Goal: Information Seeking & Learning: Find contact information

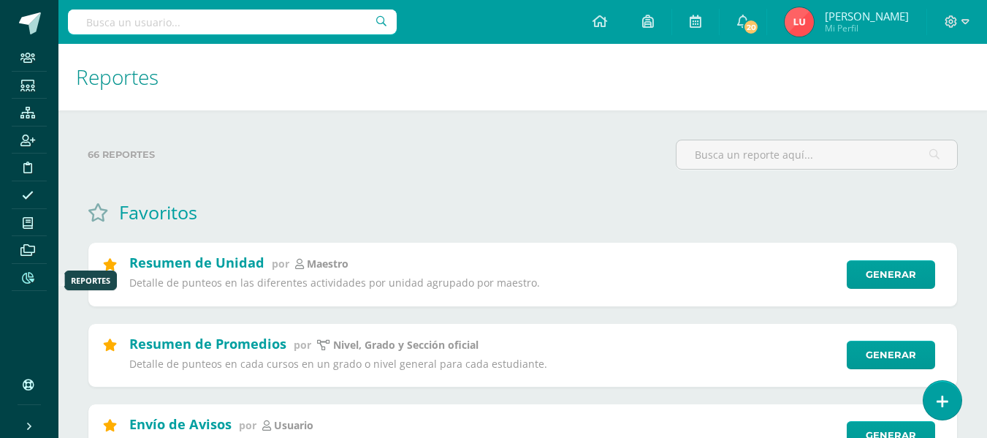
click at [22, 277] on icon at bounding box center [28, 278] width 12 height 12
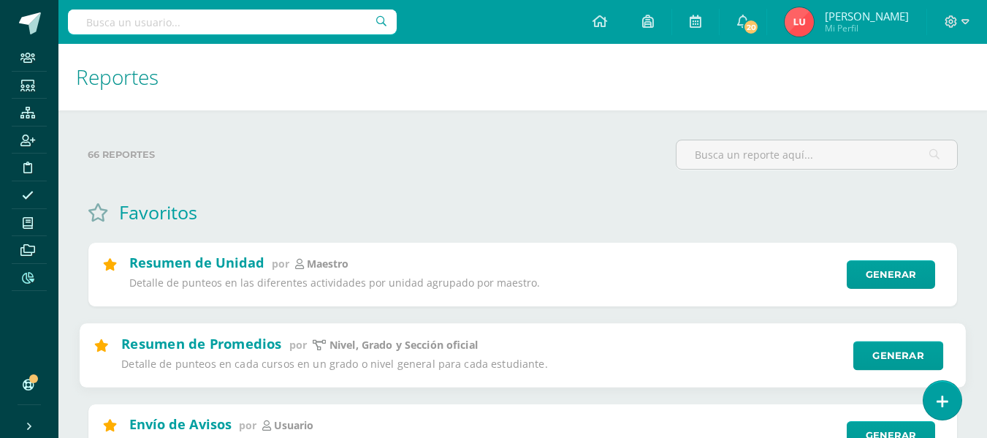
drag, startPoint x: 351, startPoint y: 76, endPoint x: 254, endPoint y: 387, distance: 325.6
click at [585, 179] on div "66 reportes" at bounding box center [376, 161] width 588 height 42
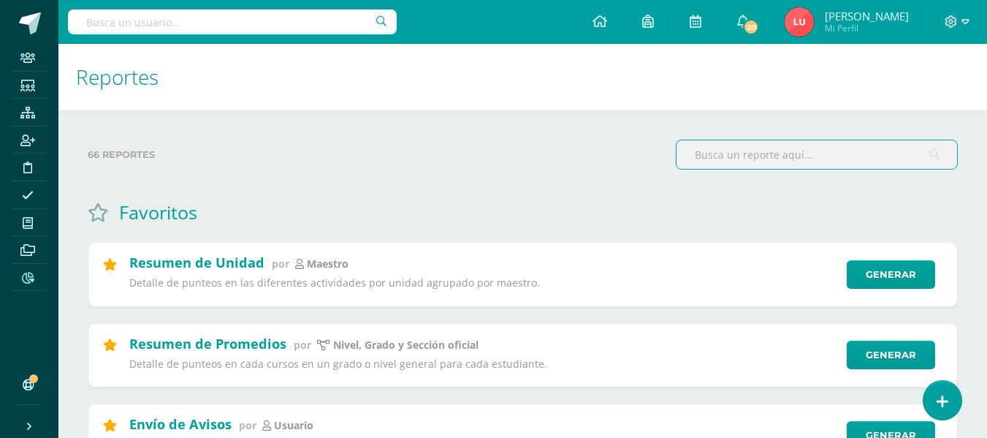
click at [704, 154] on input "text" at bounding box center [817, 154] width 281 height 28
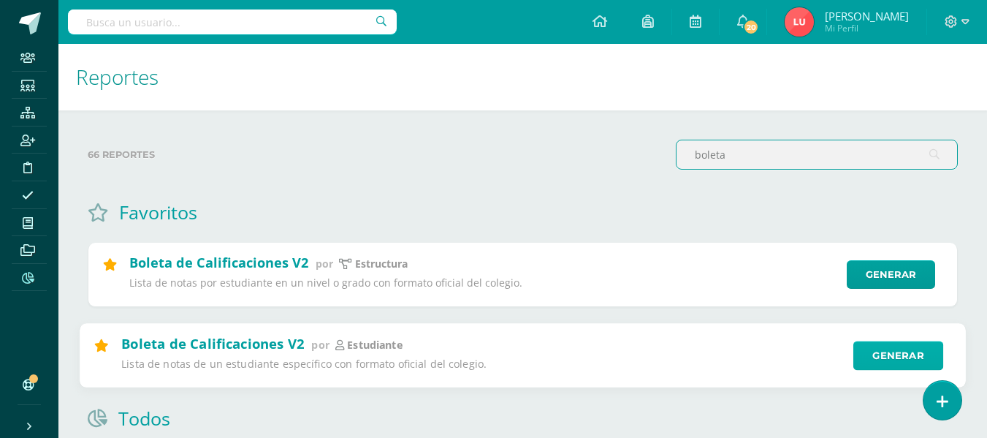
type input "boleta"
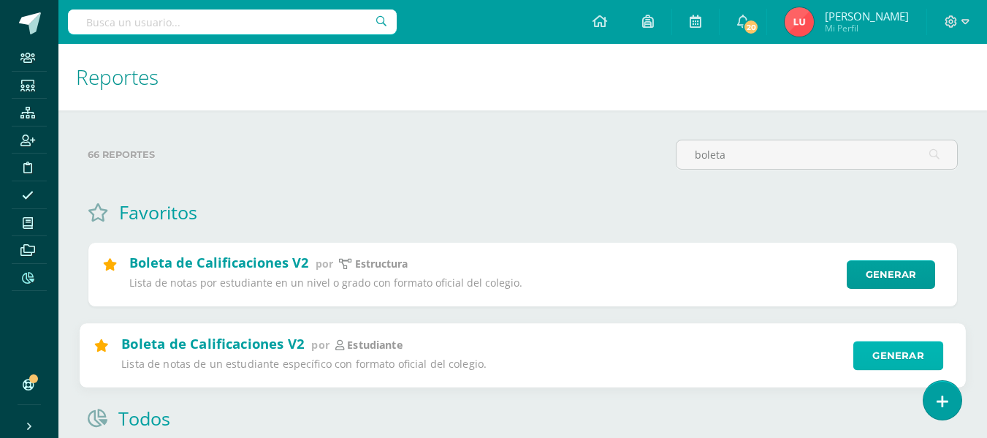
click at [865, 348] on link "Generar" at bounding box center [898, 354] width 90 height 29
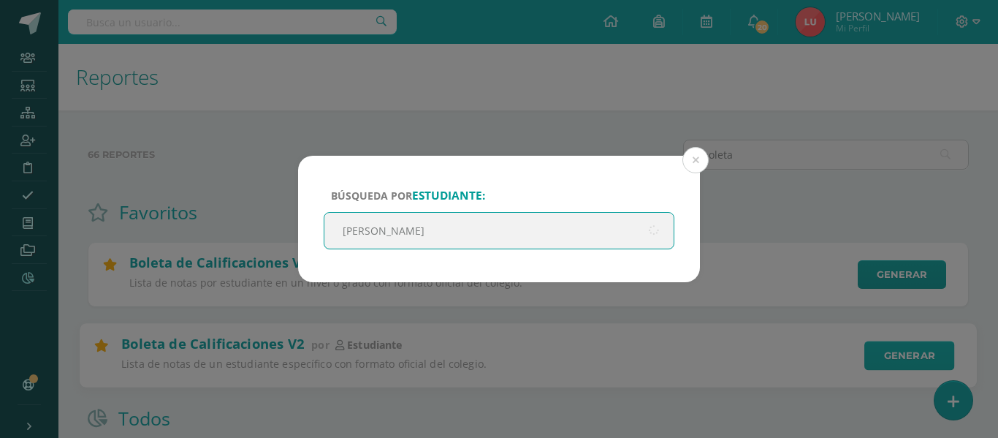
type input "valentina ramos"
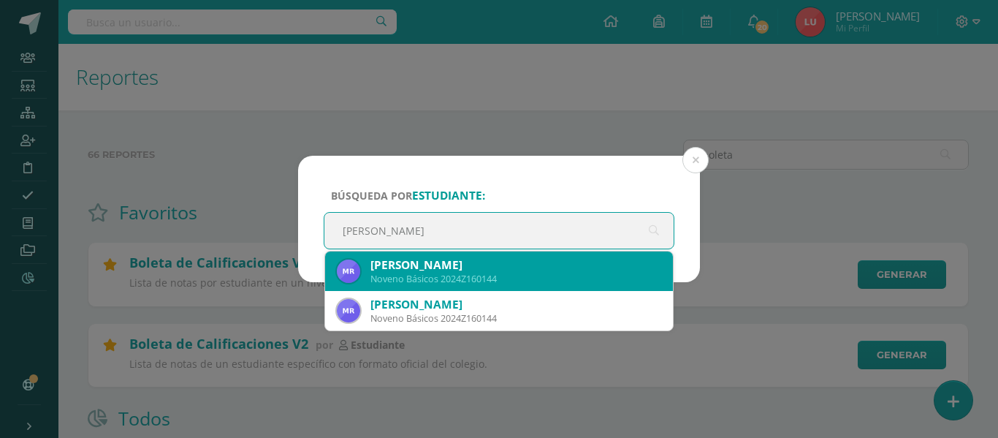
click at [509, 274] on div "Noveno Básicos 2024Z160144" at bounding box center [515, 279] width 291 height 12
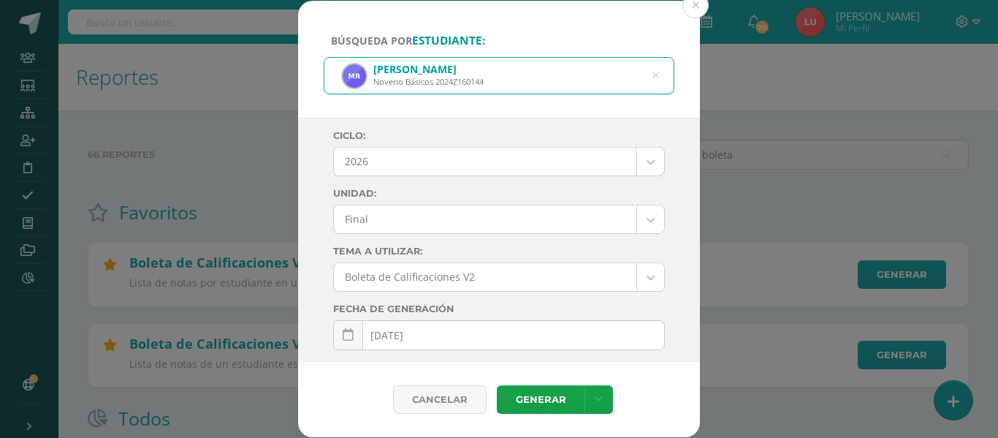
click at [381, 218] on body "Búsqueda por estudiante: Maria Valentina Ramos Solis Noveno Básicos 2024Z160144…" at bounding box center [499, 360] width 998 height 720
click at [384, 171] on body "Búsqueda por estudiante: Maria Valentina Ramos Solis Noveno Básicos 2024Z160144…" at bounding box center [499, 360] width 998 height 720
click at [381, 162] on body "Búsqueda por estudiante: Maria Valentina Ramos Solis Noveno Básicos 2024Z160144…" at bounding box center [499, 360] width 998 height 720
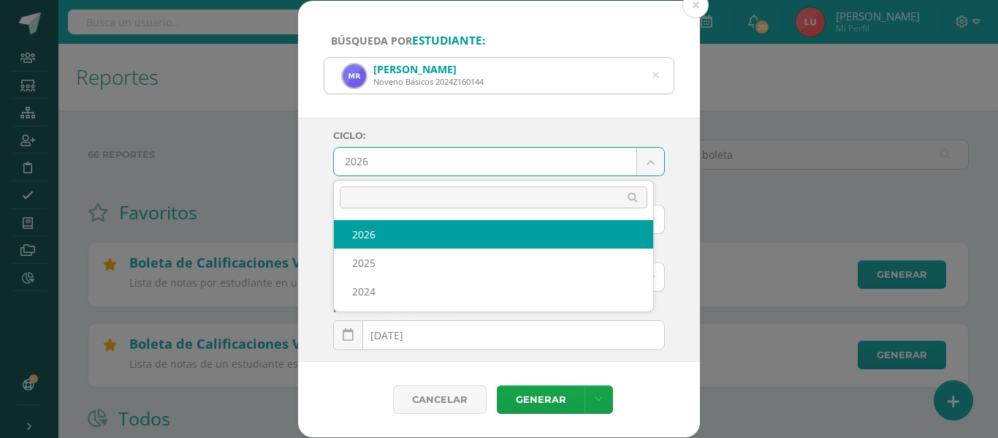
select select "3"
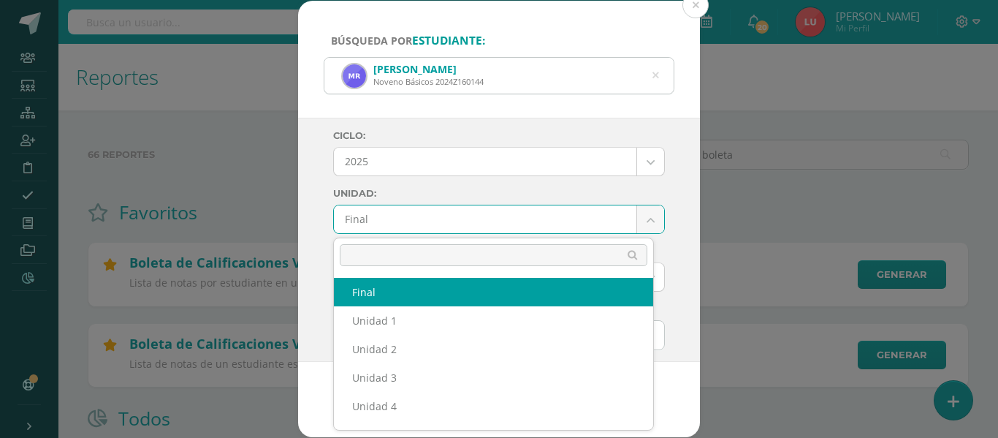
click at [378, 219] on body "Búsqueda por estudiante: Maria Valentina Ramos Solis Noveno Básicos 2024Z160144…" at bounding box center [499, 360] width 998 height 720
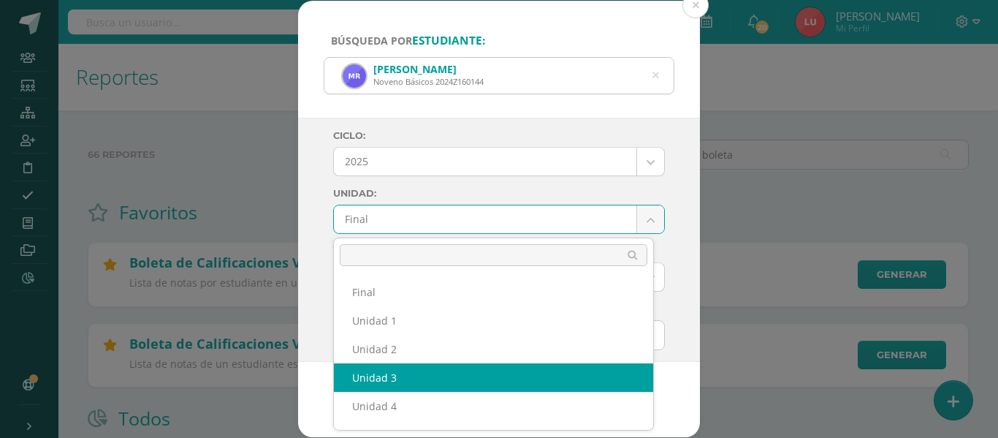
select select "Unidad 3"
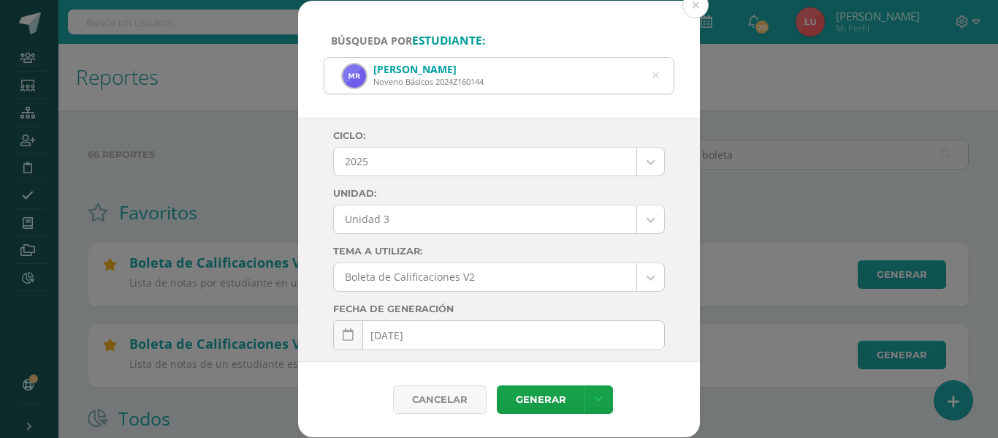
click at [316, 213] on div "Ciclo: 2025 2026 2025 2024 Unidad: Unidad 3 Final Unidad 1 Unidad 2 Unidad 3 Un…" at bounding box center [499, 240] width 402 height 244
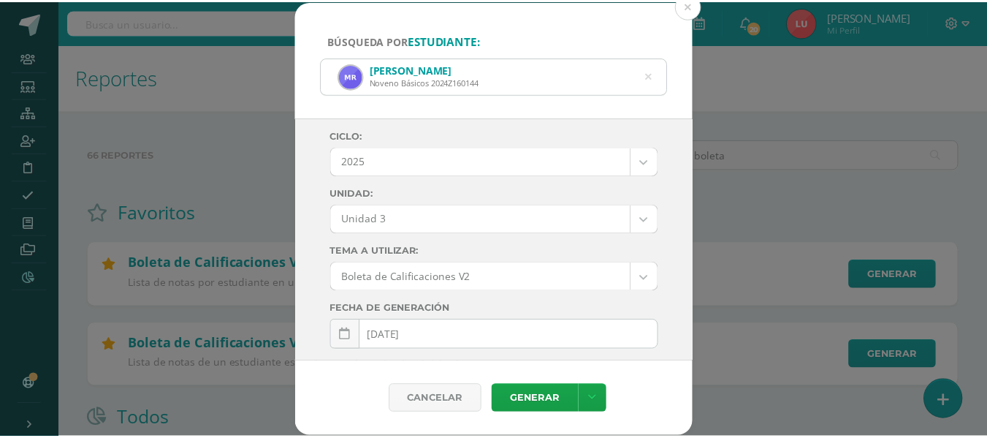
scroll to position [271, 0]
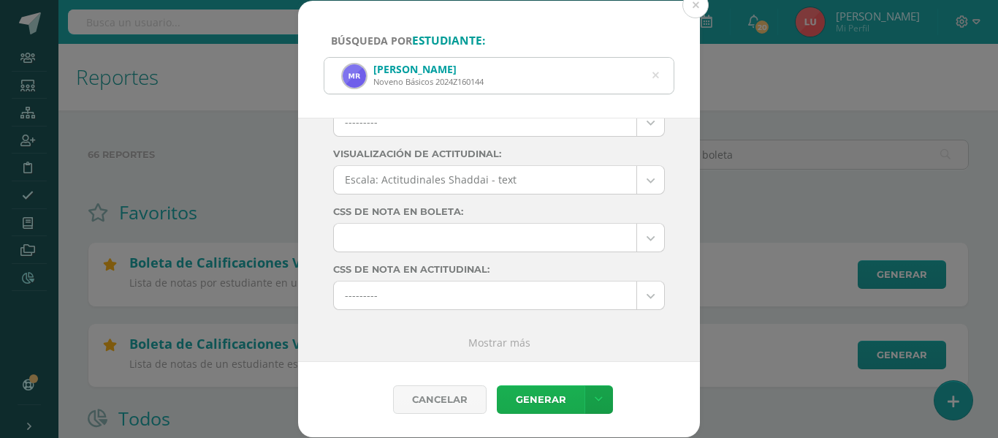
click at [538, 406] on link "Generar" at bounding box center [541, 399] width 88 height 28
click at [235, 170] on div "Búsqueda por estudiante: Maria Valentina Ramos Solis Noveno Básicos 2024Z160144…" at bounding box center [499, 219] width 986 height 436
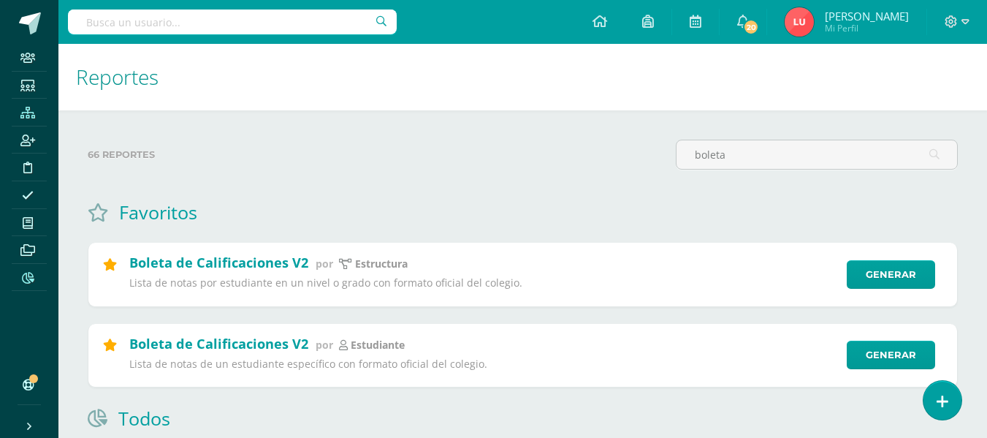
click at [31, 113] on icon at bounding box center [27, 113] width 15 height 12
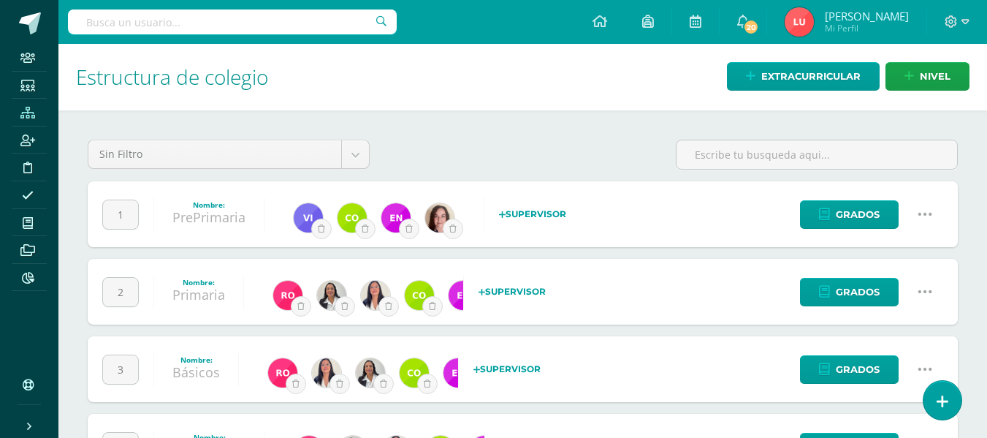
scroll to position [71, 0]
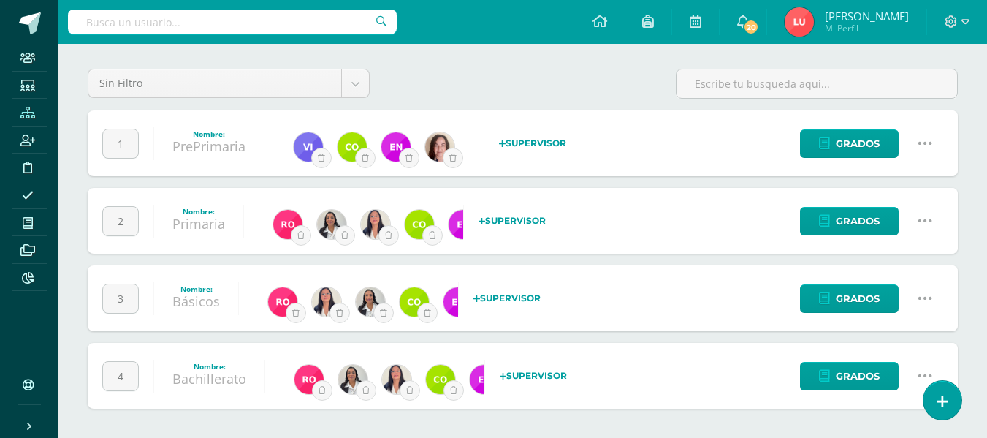
click at [932, 219] on icon at bounding box center [925, 221] width 16 height 16
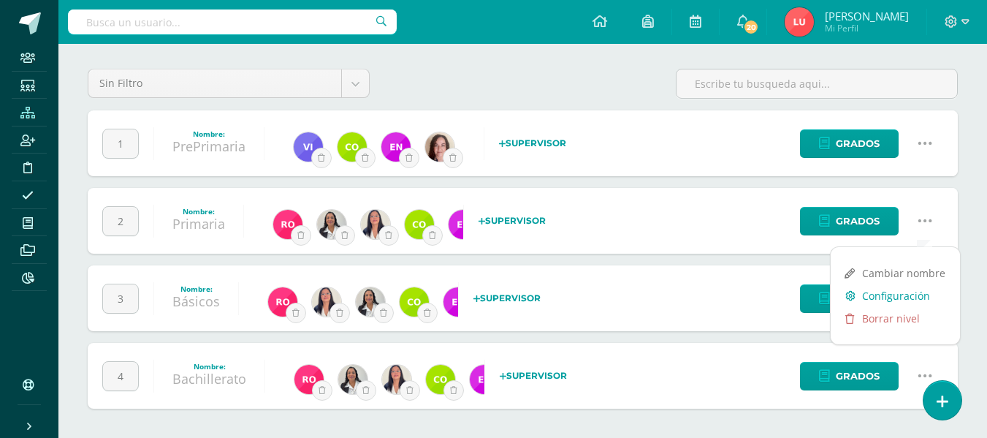
click at [902, 295] on link "Configuración" at bounding box center [895, 295] width 129 height 23
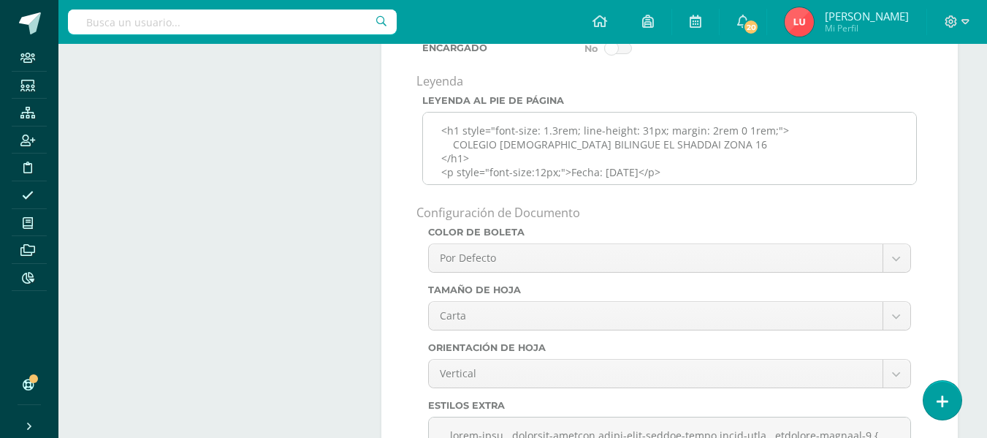
scroll to position [6, 0]
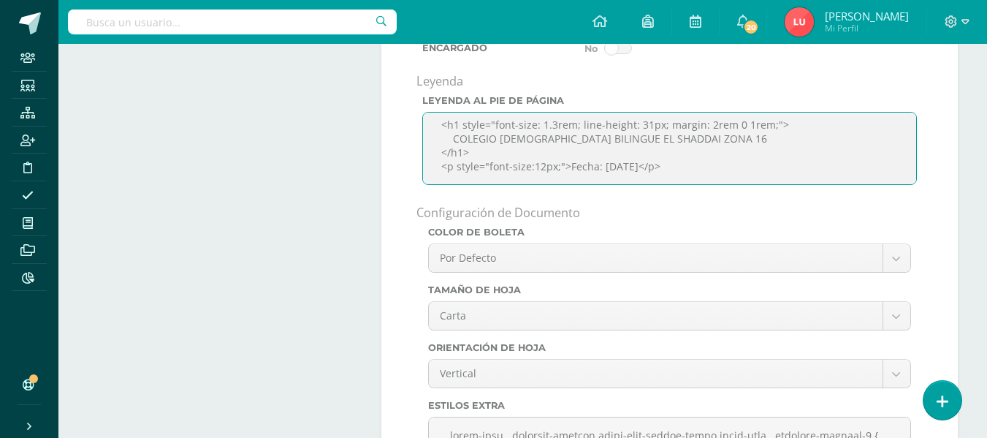
click at [619, 179] on textarea "<h1 style="font-size: 1.3rem; line-height: 31px; margin: 2rem 0 1rem;"> COLEGIO…" at bounding box center [669, 148] width 495 height 73
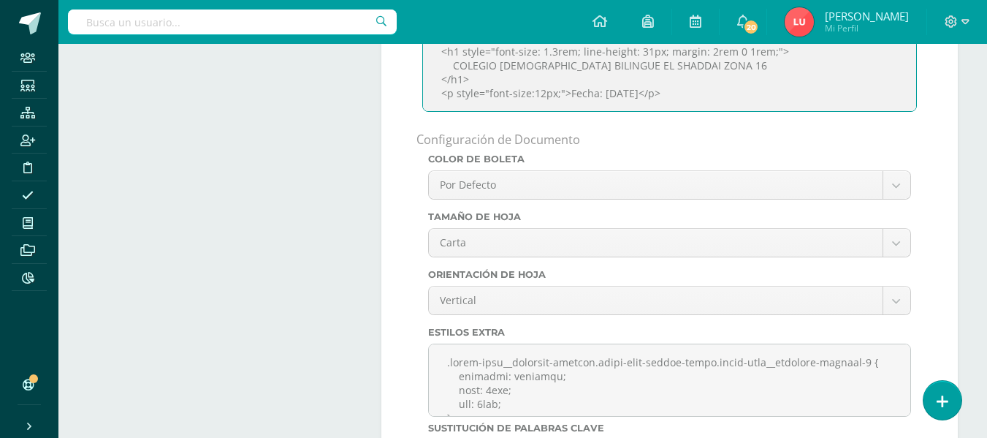
scroll to position [5098, 0]
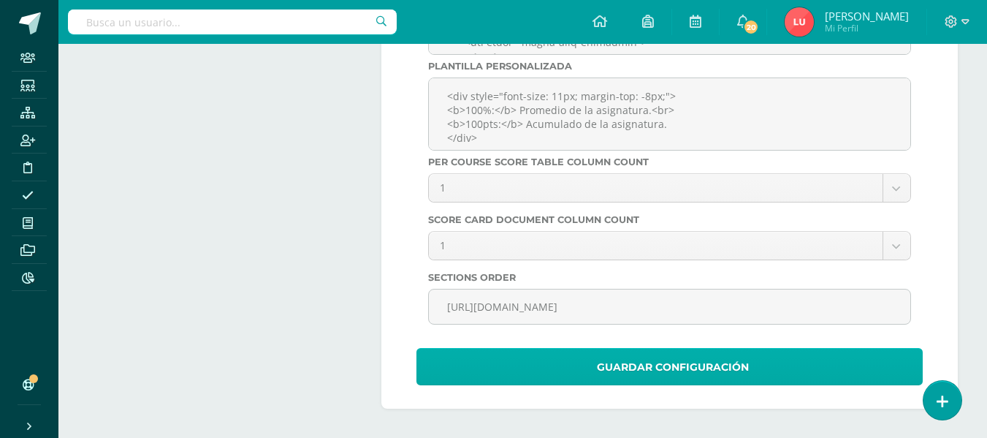
type textarea "<h1 style="font-size: 1.3rem; line-height: 31px; margin: 2rem 0 1rem;"> COLEGIO…"
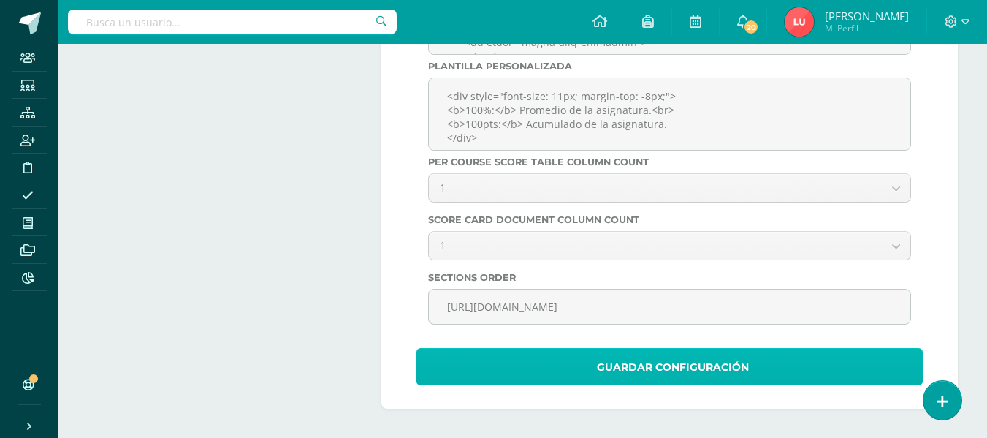
click at [628, 364] on span "Guardar Configuración" at bounding box center [673, 367] width 152 height 36
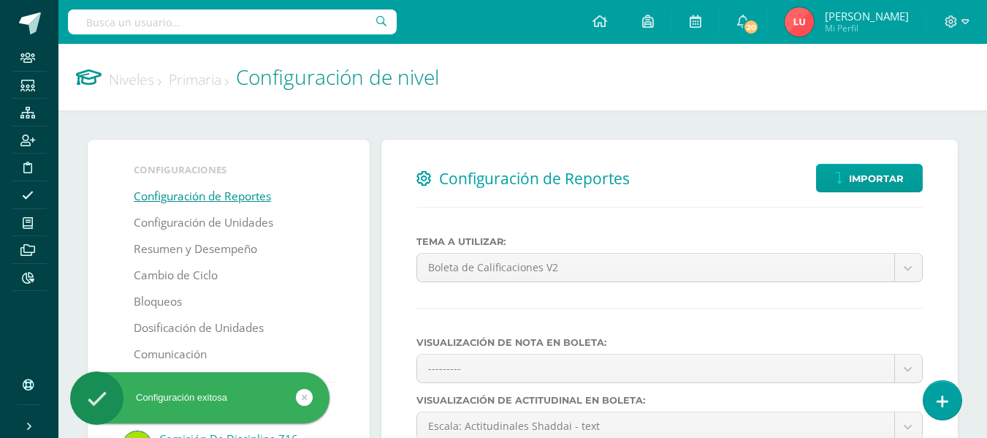
click at [153, 81] on link "Niveles" at bounding box center [135, 79] width 53 height 20
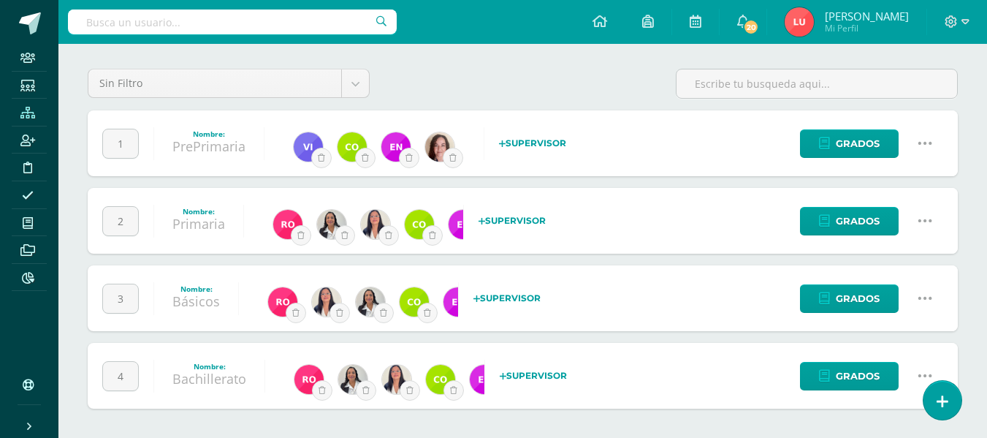
click at [916, 300] on link at bounding box center [924, 298] width 37 height 37
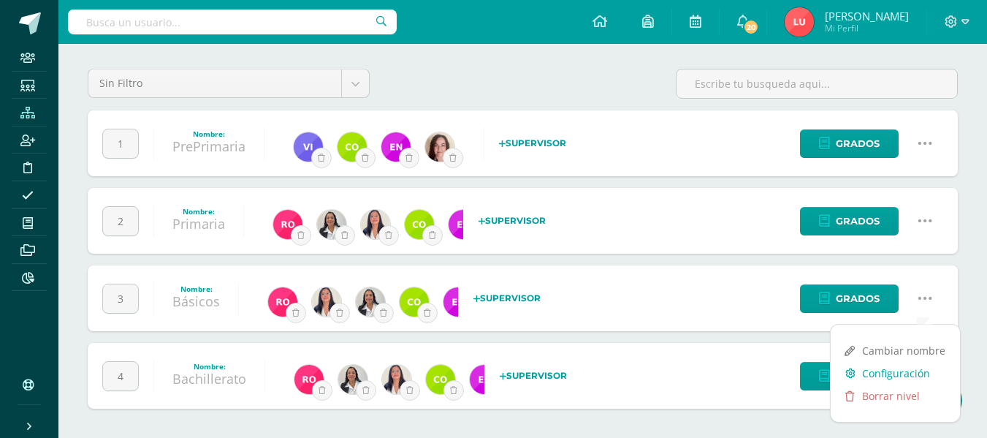
click at [870, 378] on link "Configuración" at bounding box center [895, 373] width 129 height 23
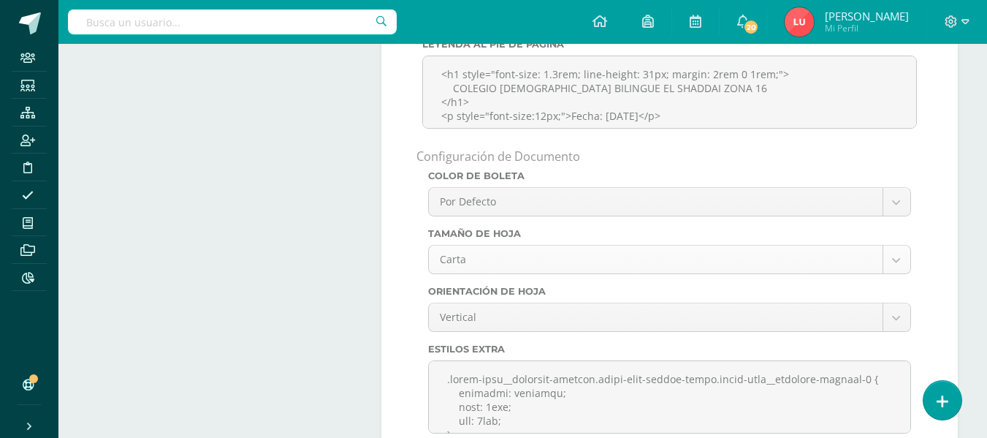
scroll to position [4367, 0]
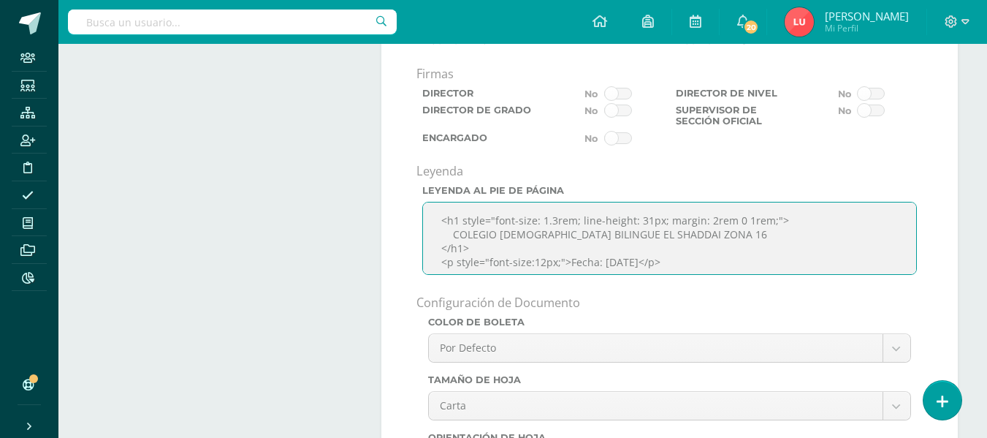
click at [613, 275] on textarea "<h1 style="font-size: 1.3rem; line-height: 31px; margin: 2rem 0 1rem;"> COLEGIO…" at bounding box center [669, 238] width 495 height 73
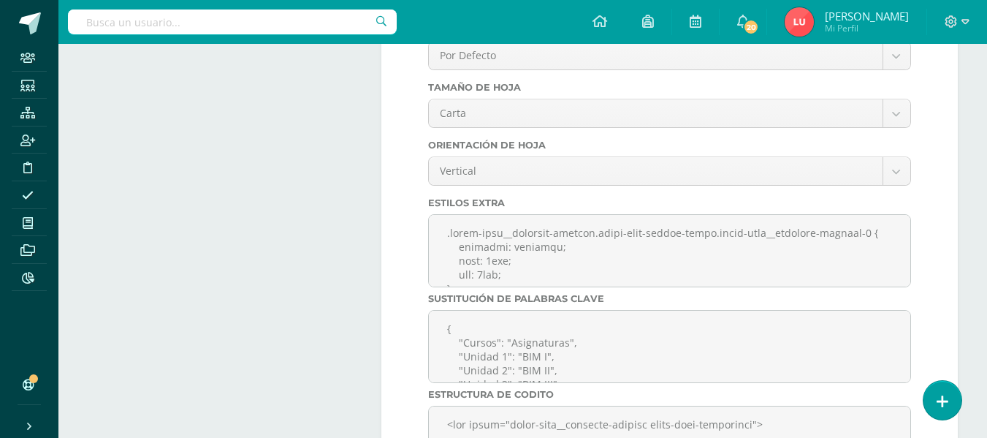
scroll to position [5098, 0]
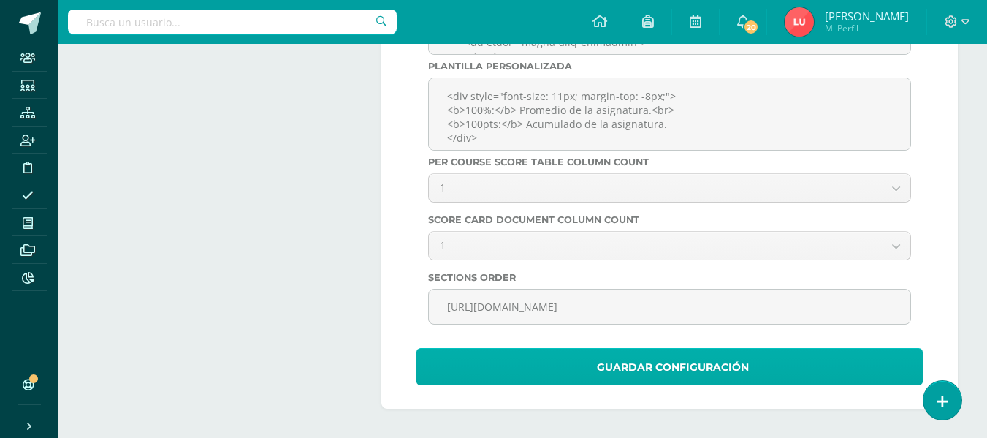
type textarea "<h1 style="font-size: 1.3rem; line-height: 31px; margin: 2rem 0 1rem;"> COLEGIO…"
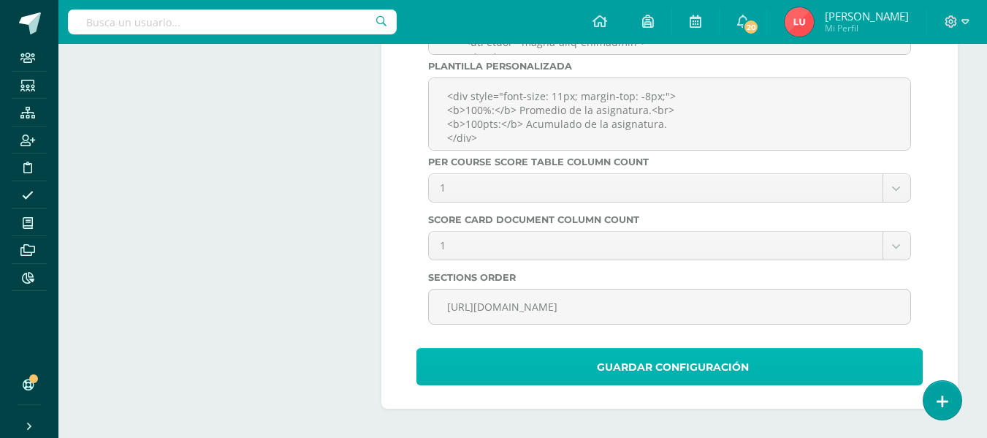
click at [509, 370] on button "Guardar Configuración" at bounding box center [669, 366] width 506 height 37
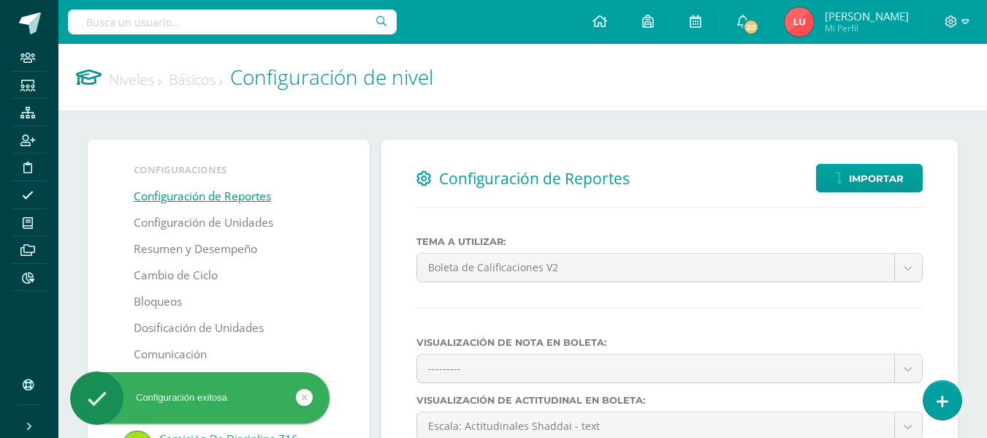
click at [131, 84] on link "Niveles" at bounding box center [135, 79] width 53 height 20
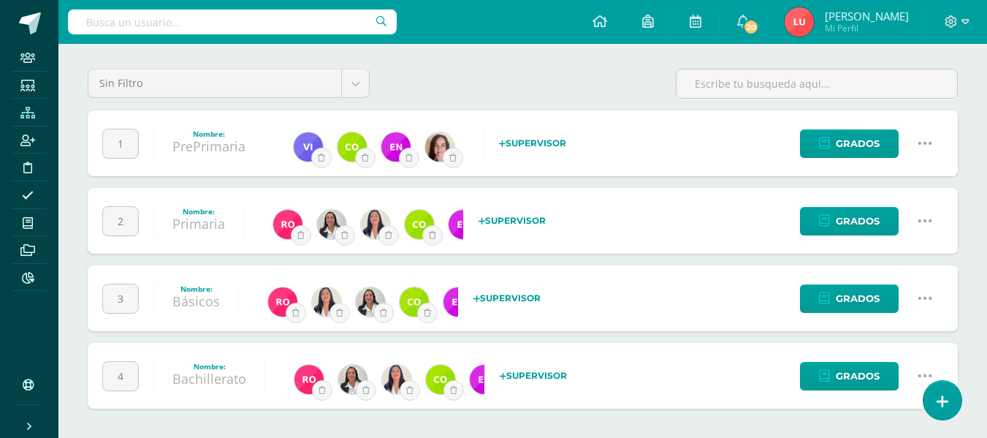
click at [923, 375] on icon at bounding box center [925, 376] width 16 height 16
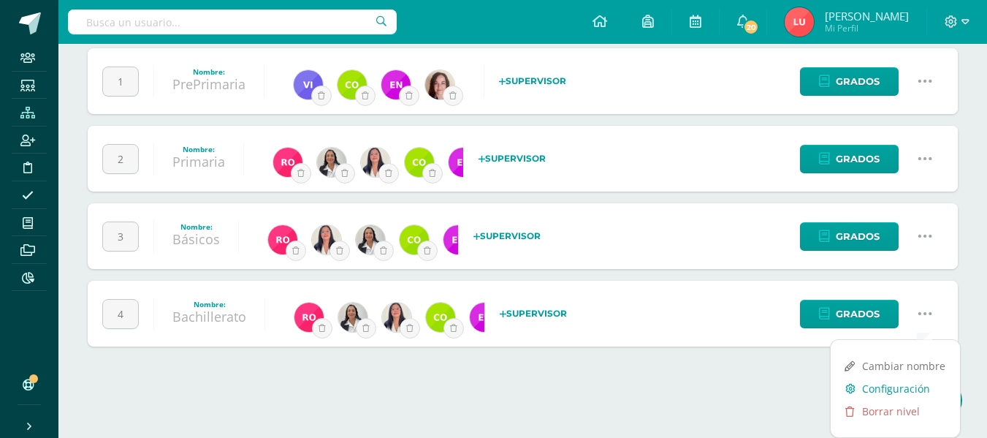
click at [887, 389] on link "Configuración" at bounding box center [895, 388] width 129 height 23
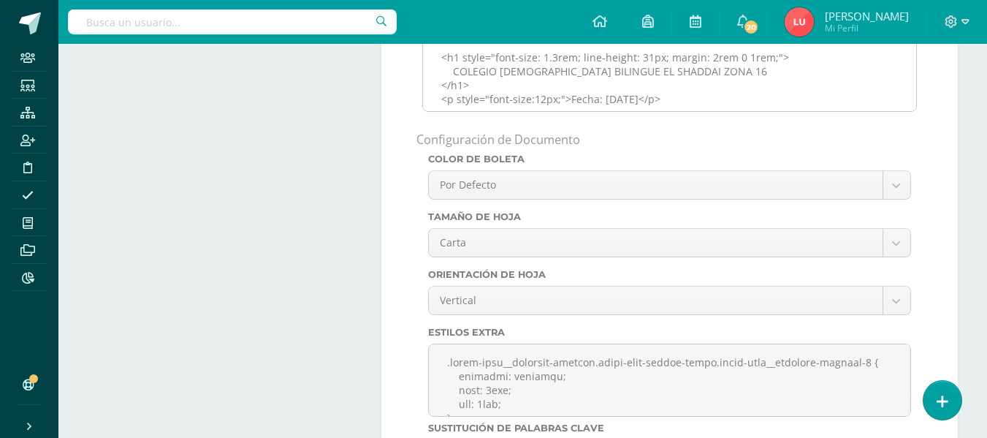
scroll to position [4457, 0]
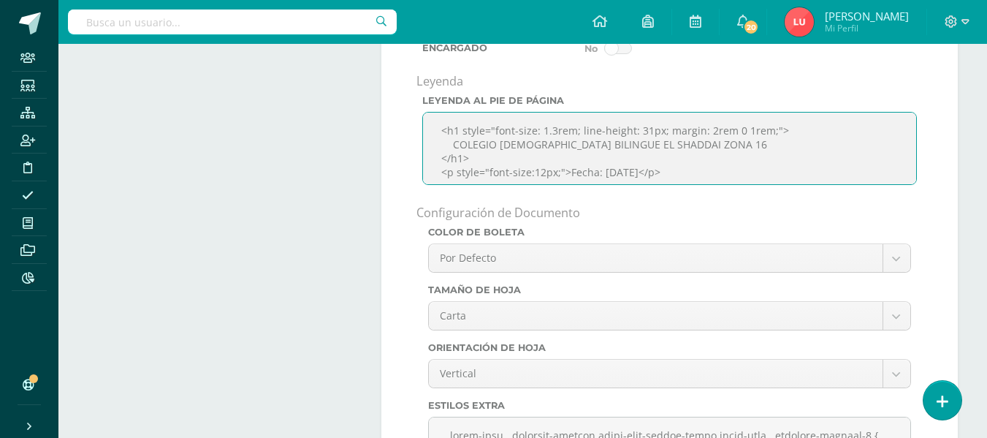
click at [610, 185] on textarea "<h1 style="font-size: 1.3rem; line-height: 31px; margin: 2rem 0 1rem;"> COLEGIO…" at bounding box center [669, 148] width 495 height 73
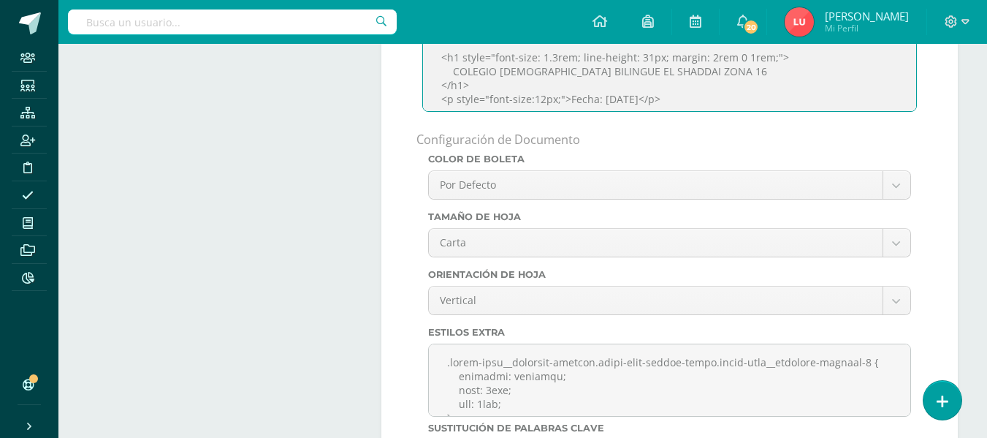
scroll to position [5098, 0]
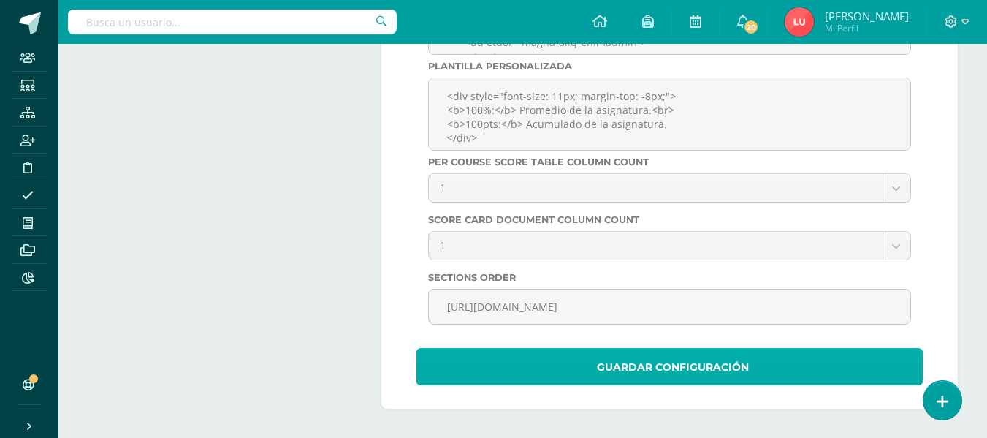
type textarea "<h1 style="font-size: 1.3rem; line-height: 31px; margin: 2rem 0 1rem;"> COLEGIO…"
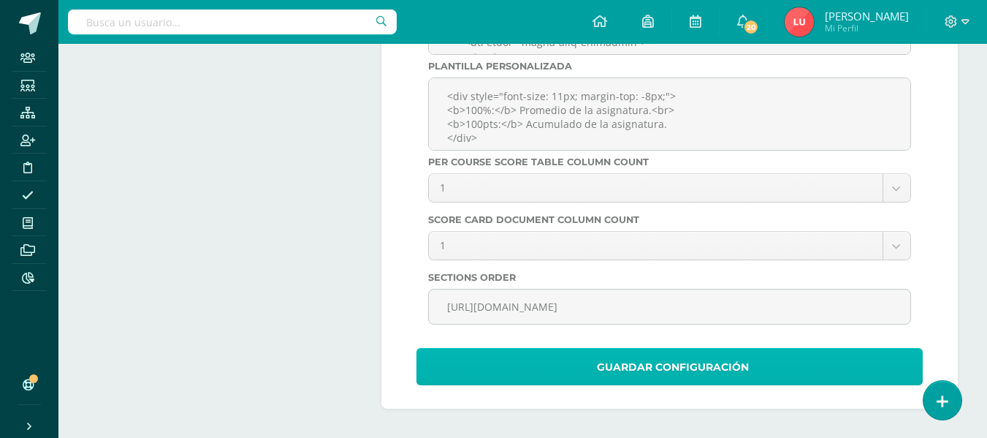
click at [528, 366] on button "Guardar Configuración" at bounding box center [669, 366] width 506 height 37
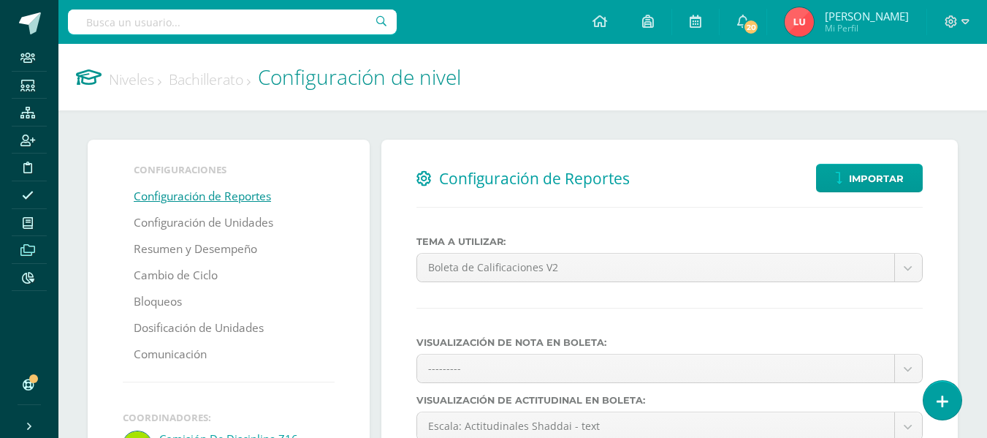
click at [33, 262] on link "Archivos" at bounding box center [29, 250] width 35 height 28
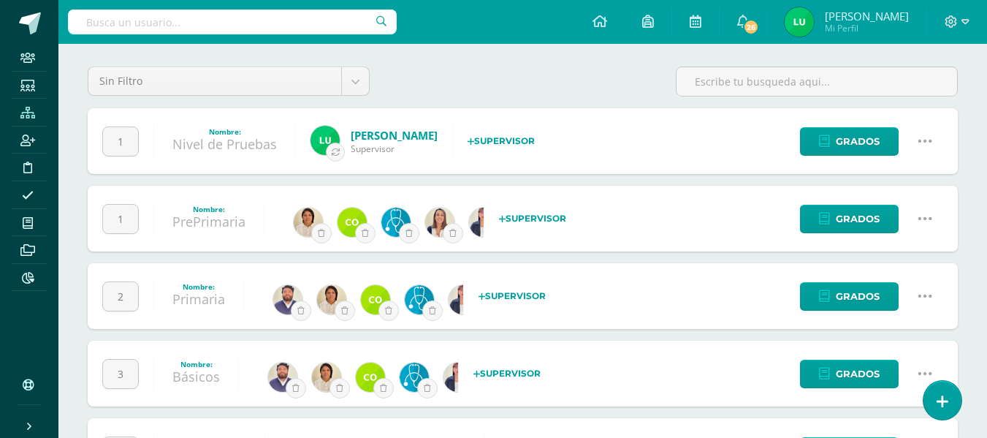
scroll to position [146, 0]
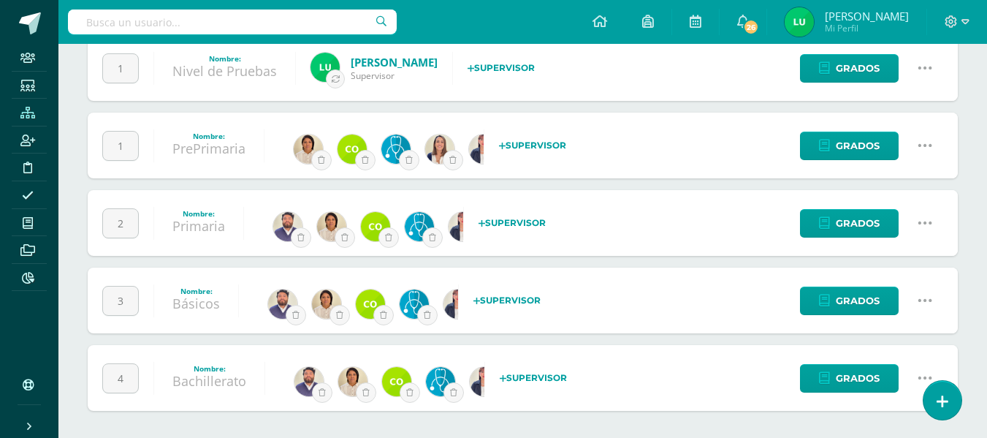
click at [935, 219] on link at bounding box center [924, 223] width 37 height 37
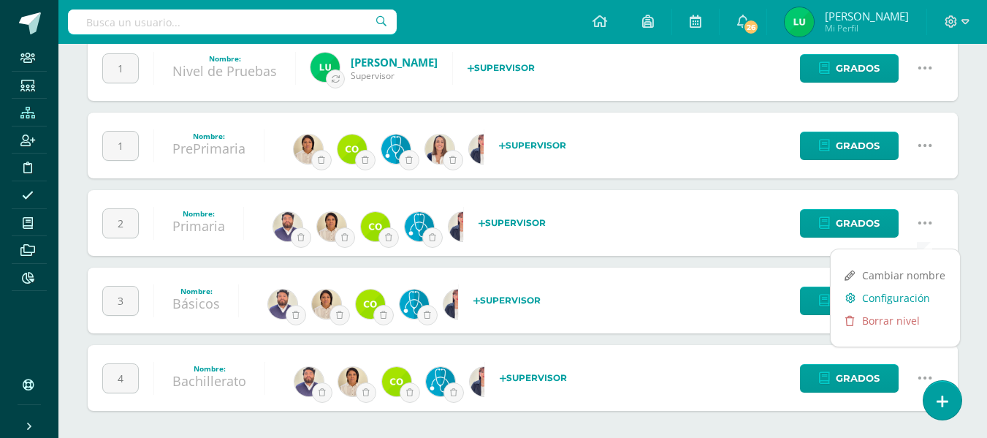
click at [863, 299] on link "Configuración" at bounding box center [895, 297] width 129 height 23
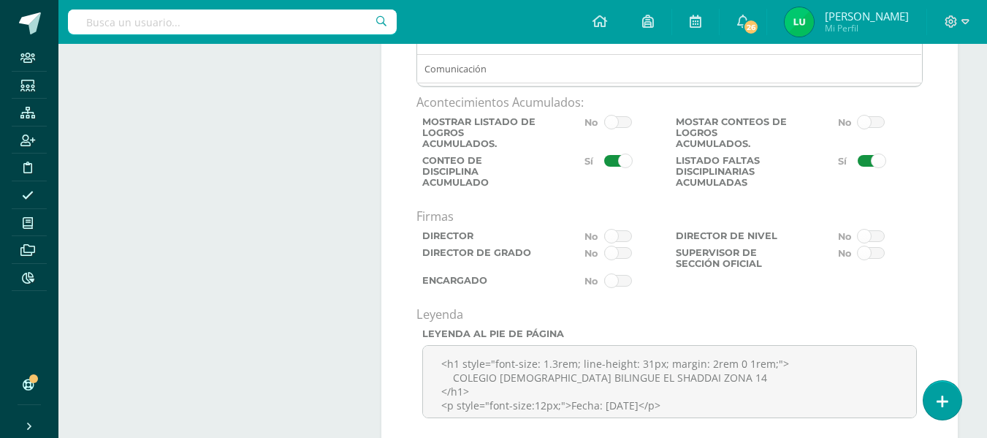
scroll to position [4311, 0]
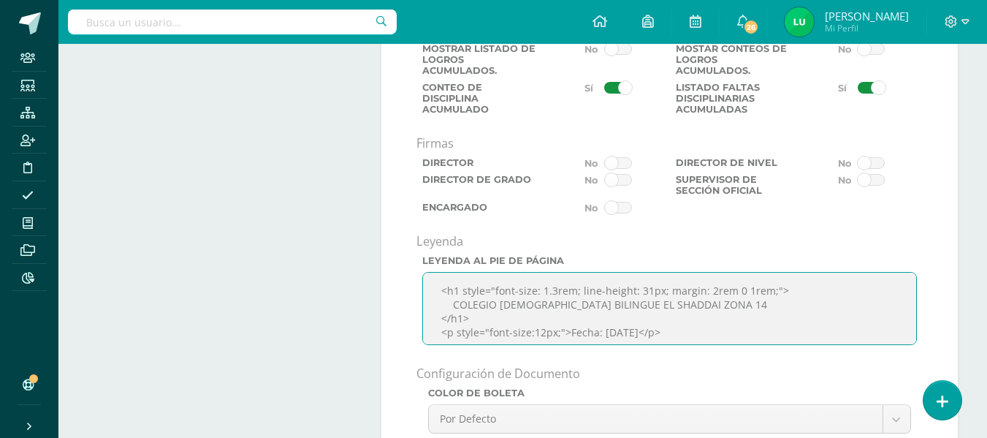
click at [616, 327] on textarea "<h1 style="font-size: 1.3rem; line-height: 31px; margin: 2rem 0 1rem;"> COLEGIO…" at bounding box center [669, 308] width 495 height 73
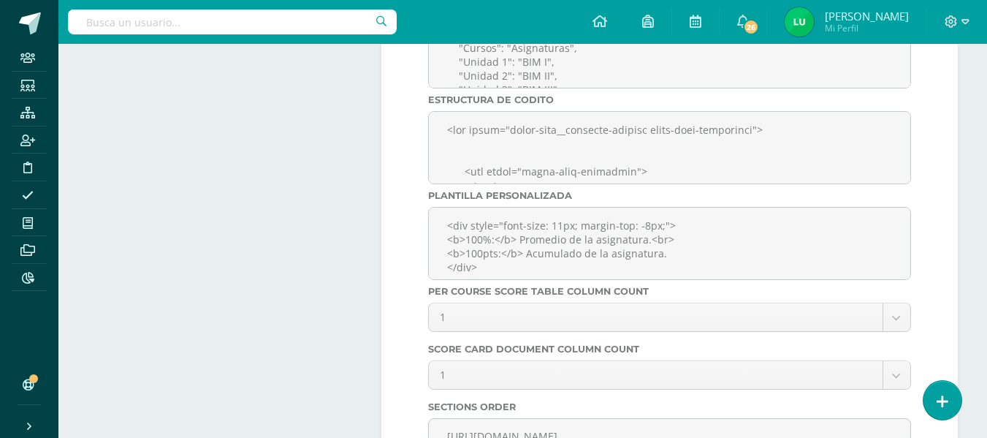
scroll to position [5098, 0]
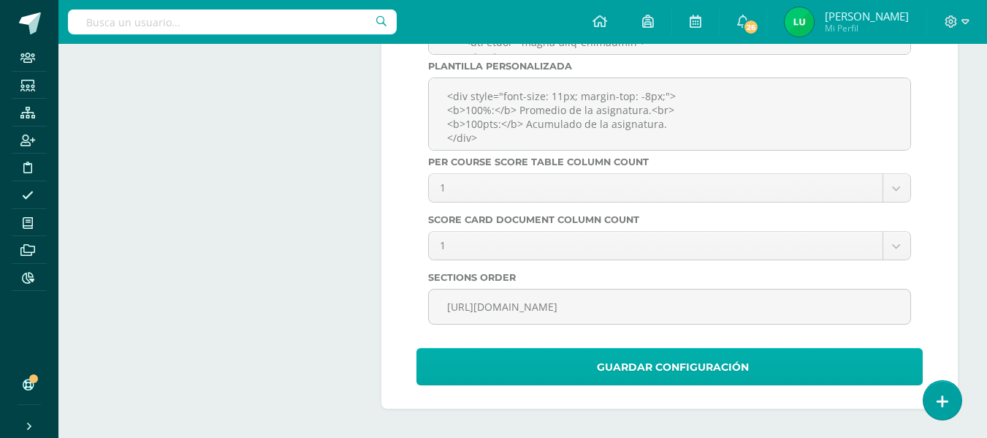
type textarea "<h1 style="font-size: 1.3rem; line-height: 31px; margin: 2rem 0 1rem;"> COLEGIO…"
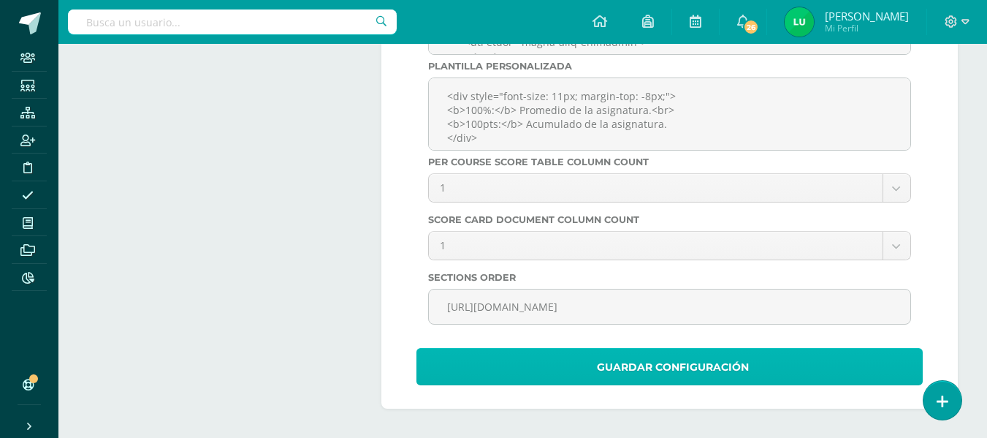
click at [472, 366] on button "Guardar Configuración" at bounding box center [669, 366] width 506 height 37
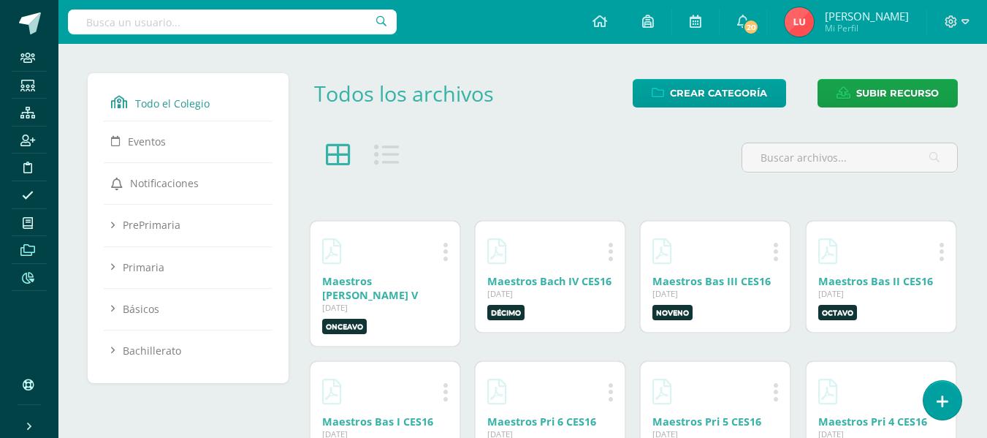
click at [28, 281] on icon at bounding box center [28, 278] width 12 height 12
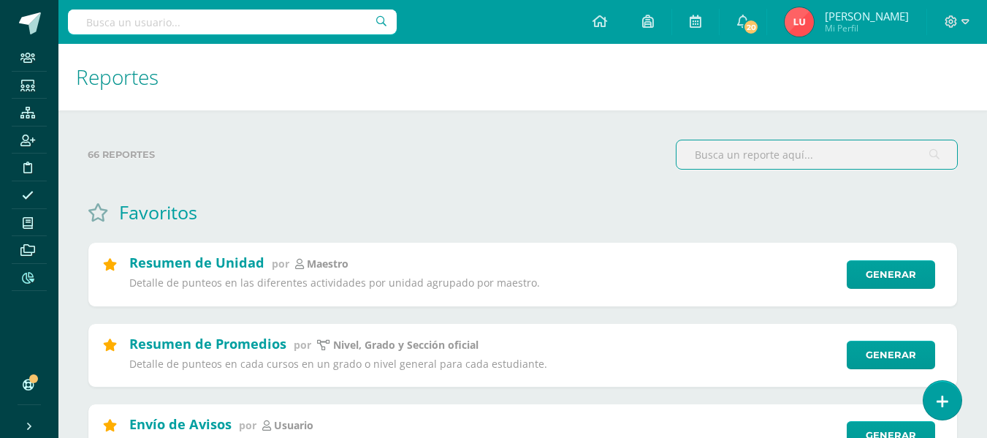
click at [767, 159] on input "text" at bounding box center [817, 154] width 281 height 28
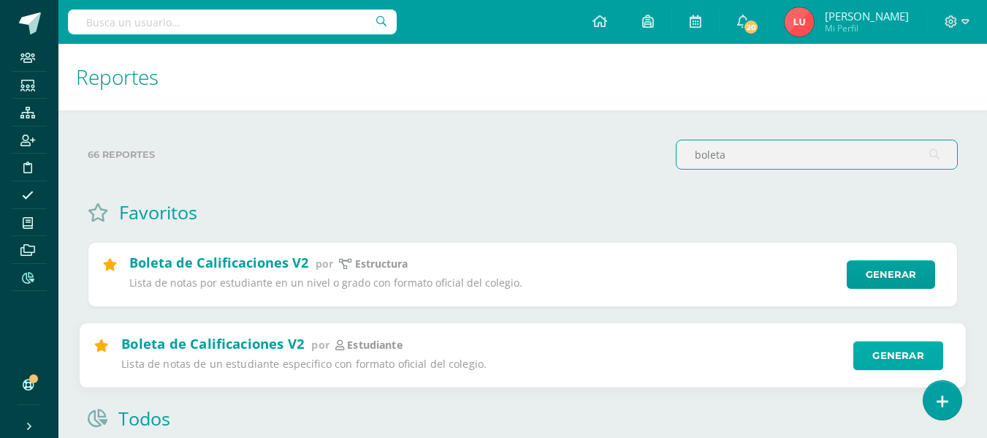
type input "boleta"
click at [916, 349] on link "Generar" at bounding box center [898, 354] width 90 height 29
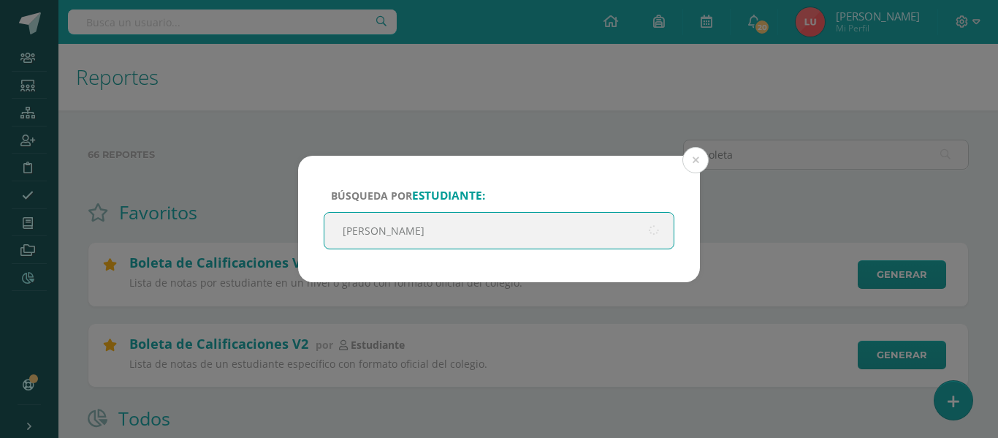
type input "valentina ramos"
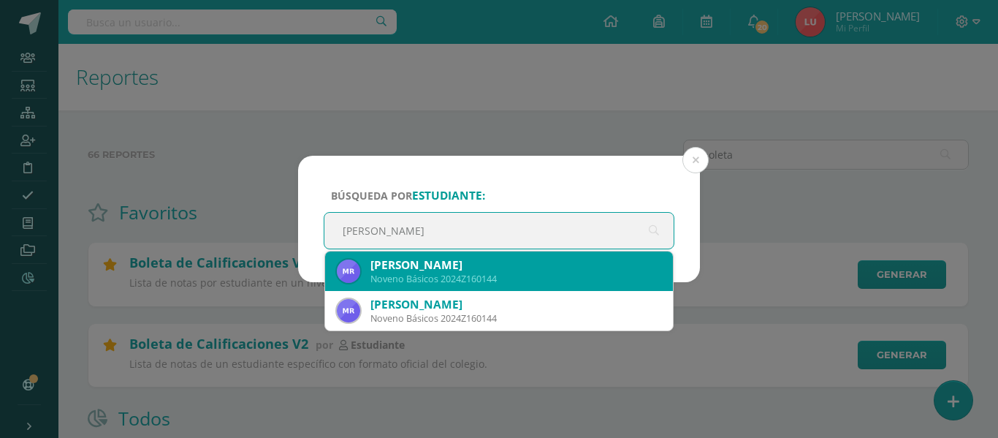
click at [531, 270] on div "Maria Valentina Ramos Solis" at bounding box center [515, 264] width 291 height 15
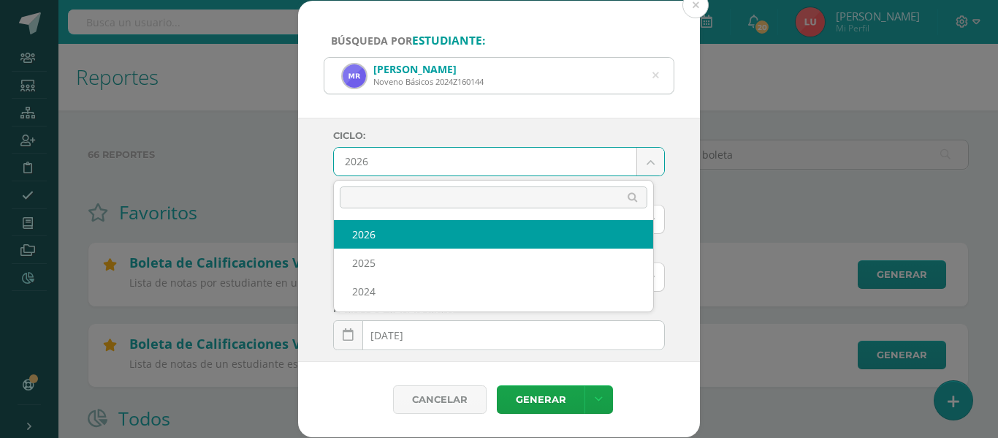
click at [381, 161] on body "Búsqueda por estudiante: Maria Valentina Ramos Solis Noveno Básicos 2024Z160144…" at bounding box center [499, 360] width 998 height 720
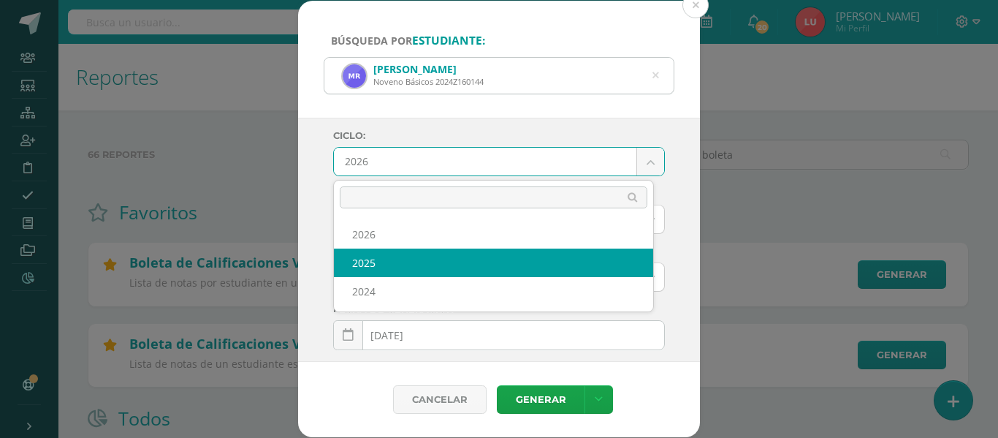
select select "3"
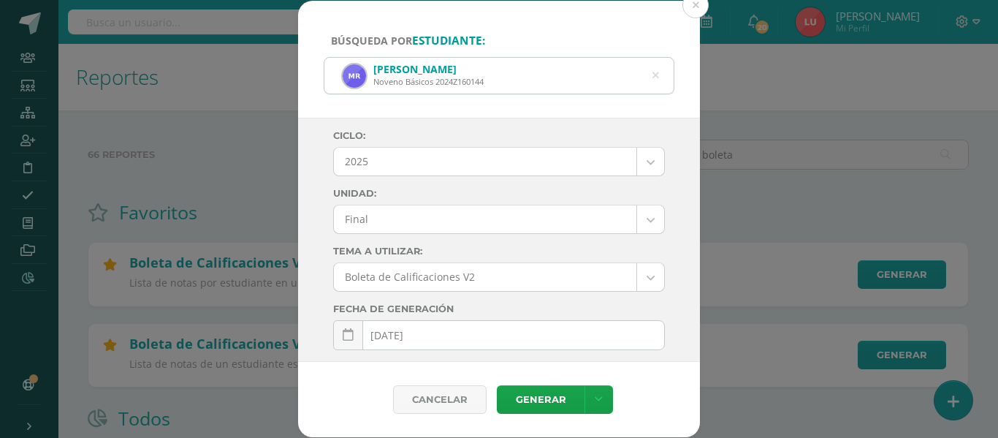
click at [381, 217] on body "Búsqueda por estudiante: Maria Valentina Ramos Solis Noveno Básicos 2024Z160144…" at bounding box center [499, 360] width 998 height 720
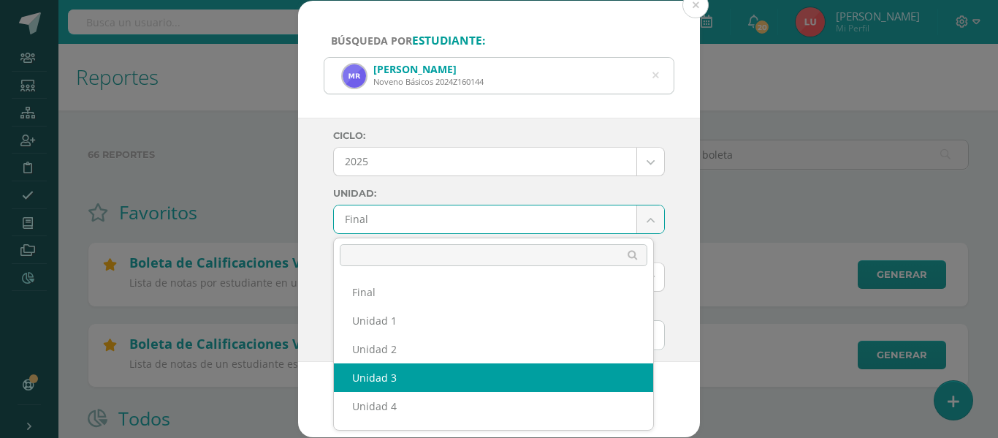
select select "Unidad 3"
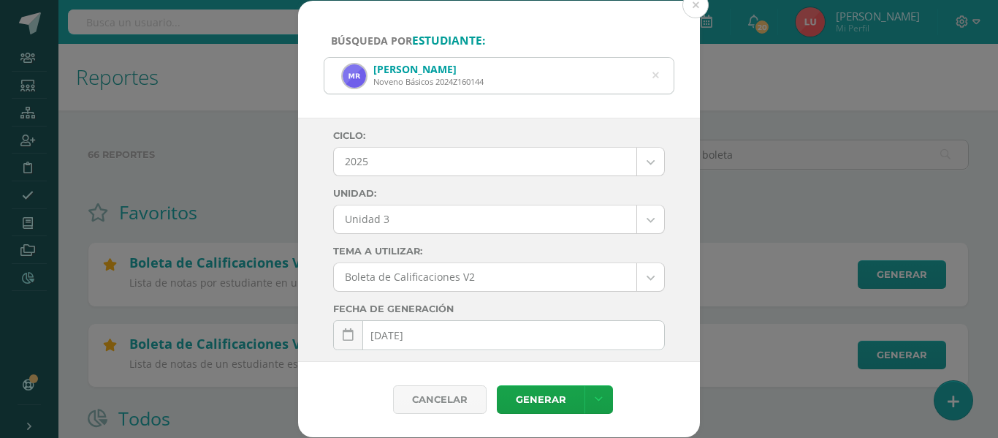
click at [308, 235] on div "Ciclo: 2025 2026 2025 2024 Unidad: Unidad 3 Final Unidad 1 Unidad 2 Unidad 3 Un…" at bounding box center [499, 240] width 402 height 244
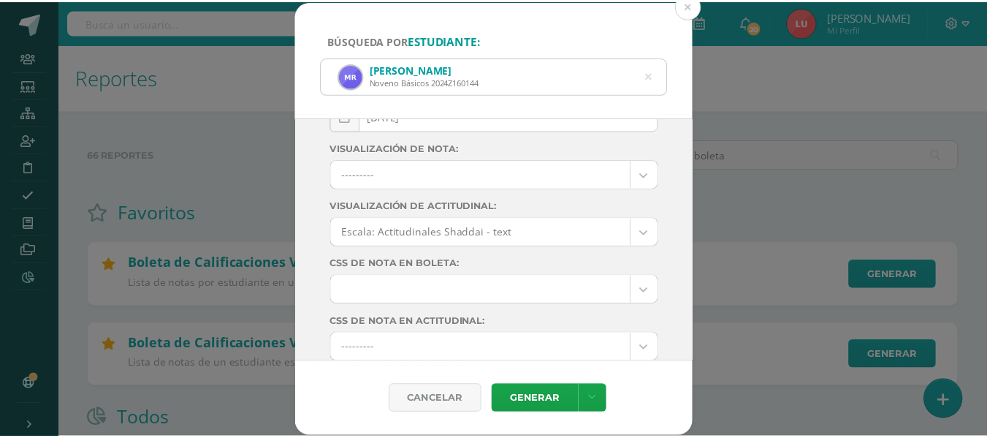
scroll to position [271, 0]
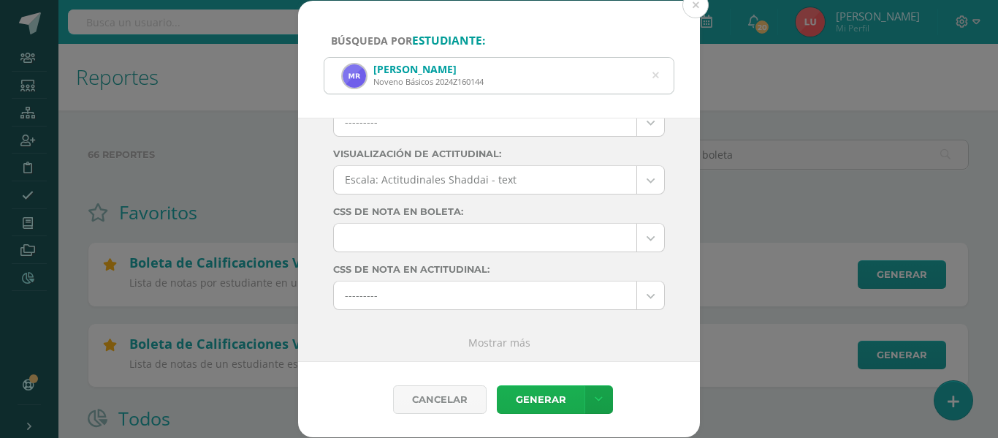
click at [544, 394] on link "Generar" at bounding box center [541, 399] width 88 height 28
click at [221, 84] on div "Búsqueda por estudiante: Maria Valentina Ramos Solis Noveno Básicos 2024Z160144…" at bounding box center [499, 219] width 986 height 436
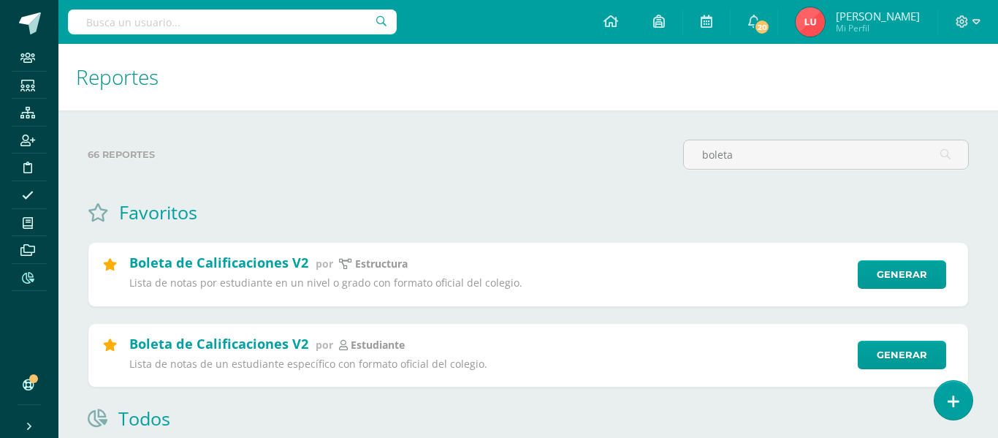
click at [189, 15] on div "Búsqueda por estudiante: Maria Valentina Ramos Solis Noveno Básicos 2024Z160144…" at bounding box center [499, 219] width 986 height 436
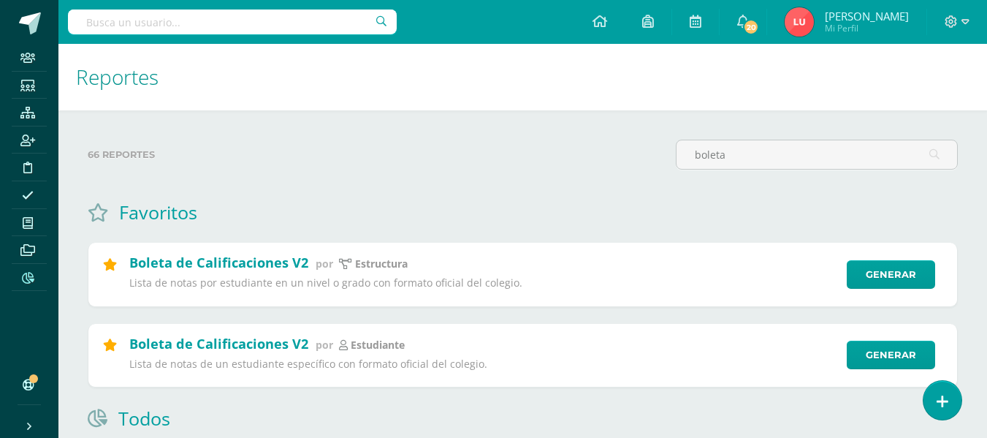
click at [189, 20] on input "text" at bounding box center [232, 21] width 329 height 25
type input "valentina ramos"
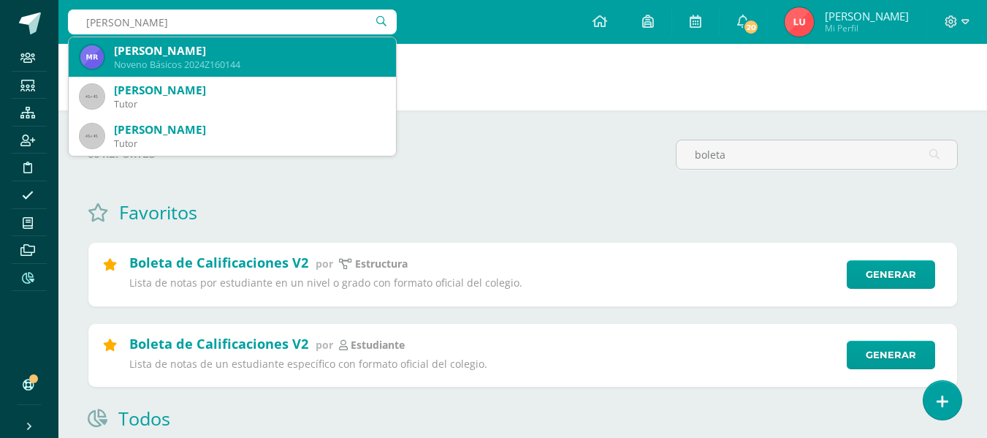
click at [184, 42] on div "Maria Valentina Ramos Solis Noveno Básicos 2024Z160144" at bounding box center [232, 56] width 304 height 39
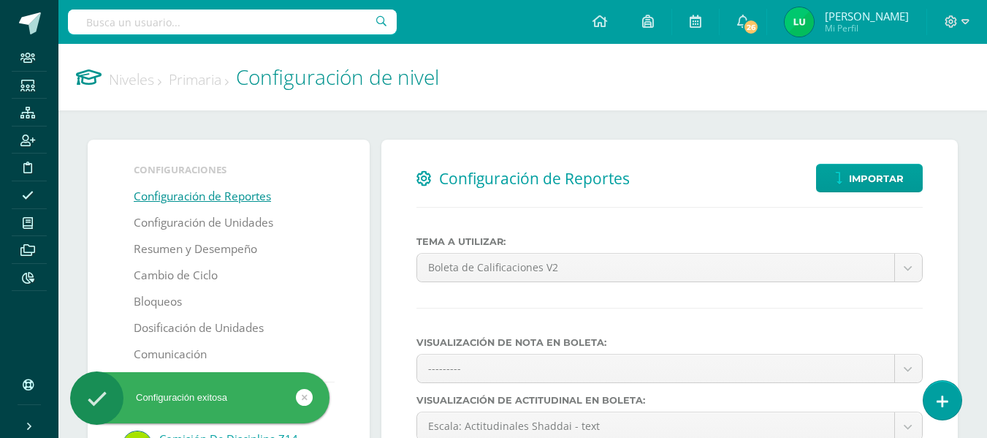
click at [148, 77] on link "Niveles" at bounding box center [135, 79] width 53 height 20
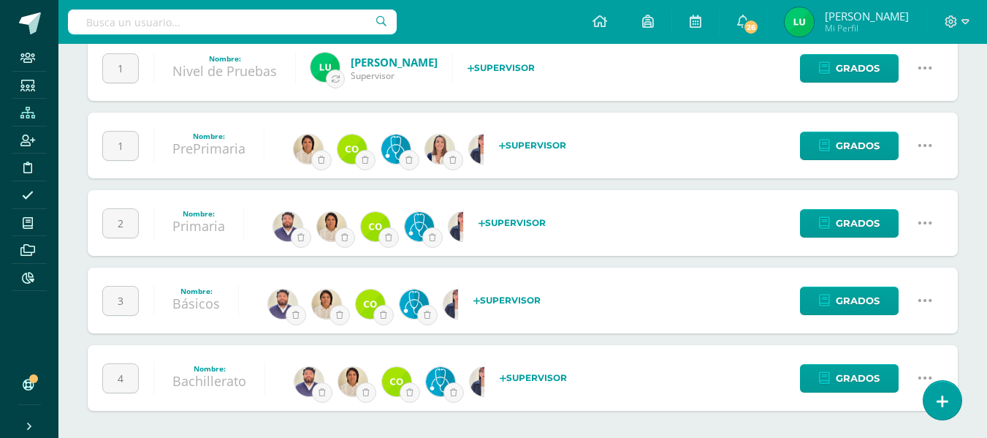
scroll to position [148, 0]
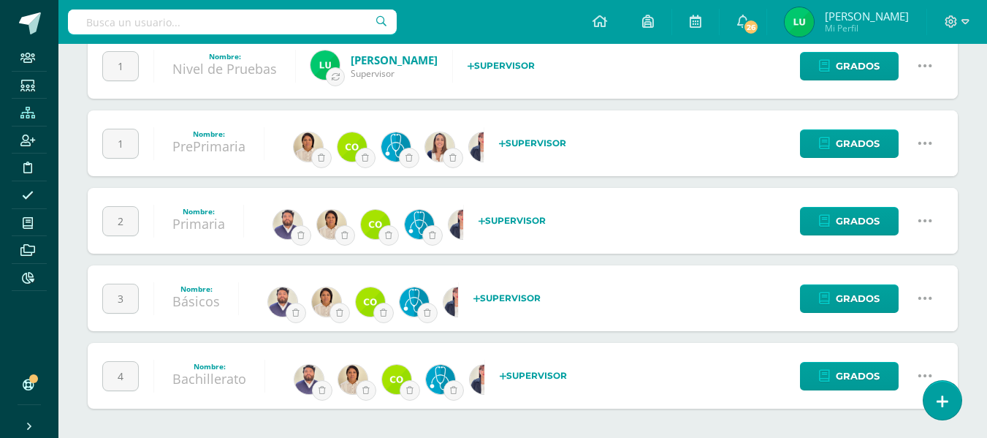
click at [927, 297] on icon at bounding box center [925, 298] width 16 height 16
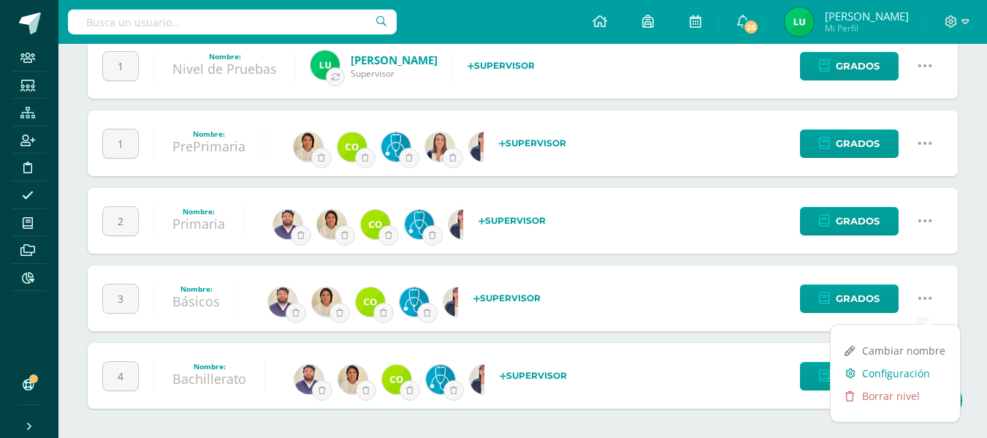
click at [877, 372] on link "Configuración" at bounding box center [895, 373] width 129 height 23
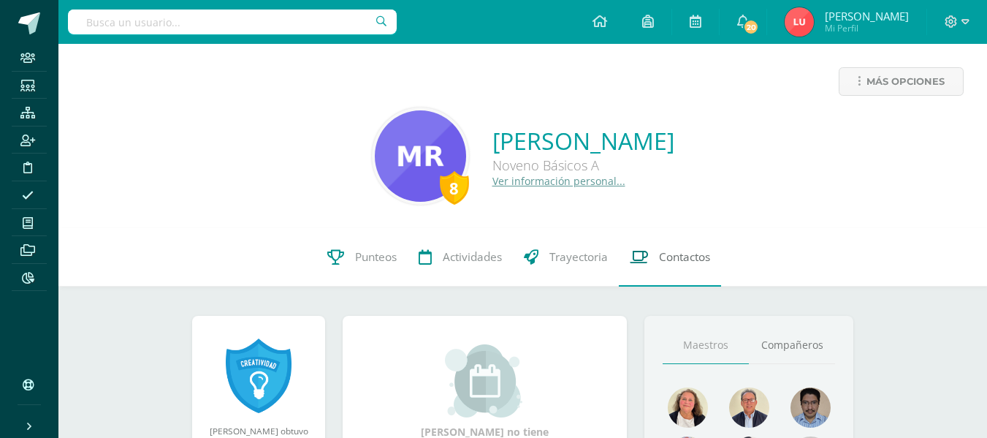
click at [684, 252] on span "Contactos" at bounding box center [684, 256] width 51 height 15
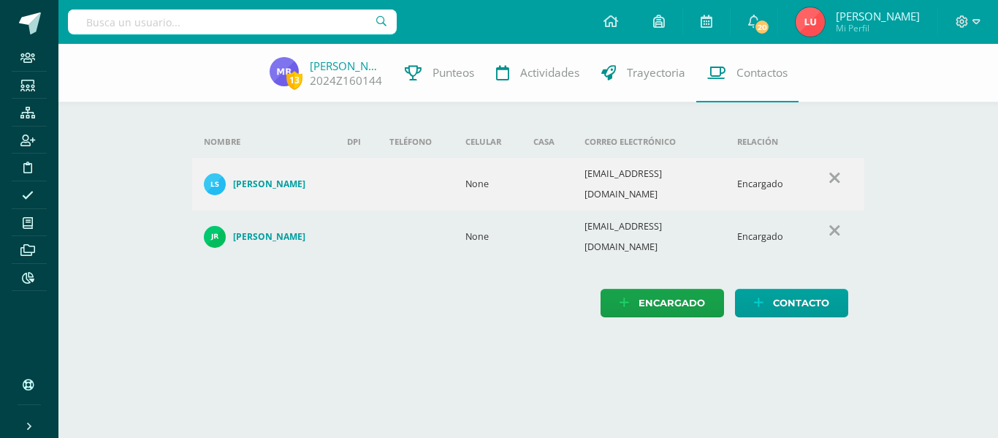
click at [627, 170] on td "lesbiamendez@yahoo.es" at bounding box center [649, 184] width 153 height 53
click at [625, 174] on td "lesbiamendez@yahoo.es" at bounding box center [649, 184] width 153 height 53
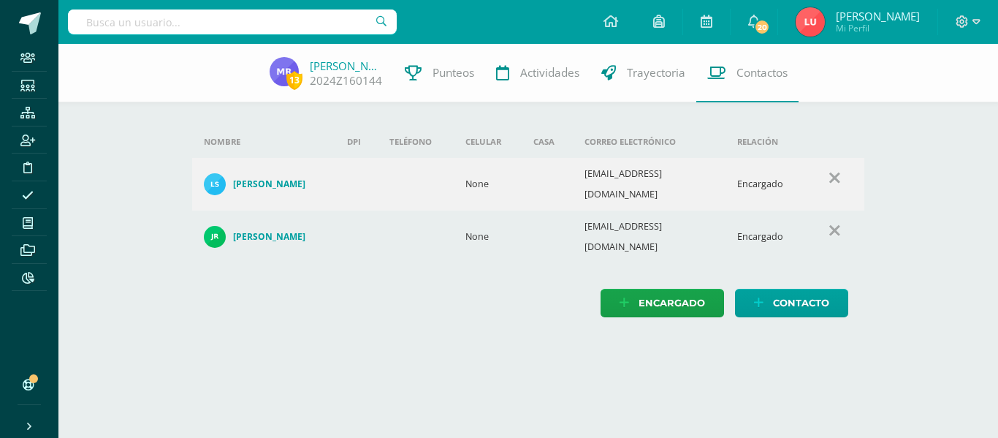
click at [633, 221] on td "corporasa@gmail.com" at bounding box center [649, 236] width 153 height 53
copy td "corporasa@gmail.com"
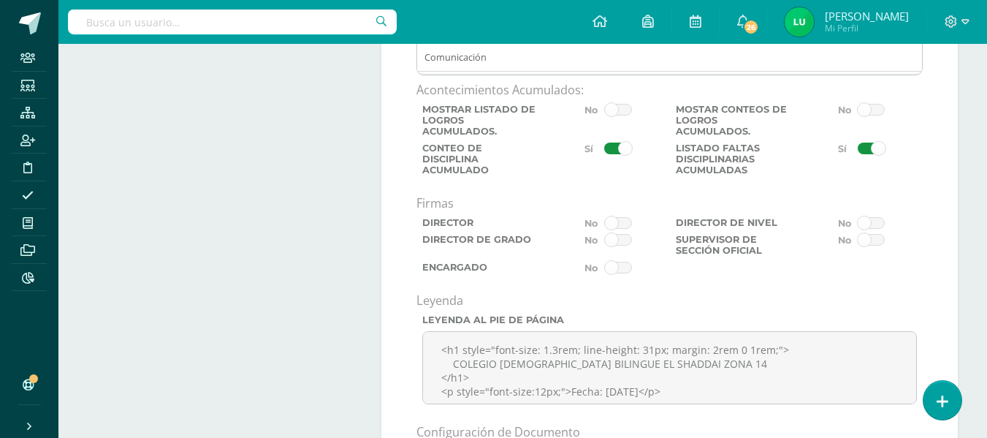
scroll to position [4457, 0]
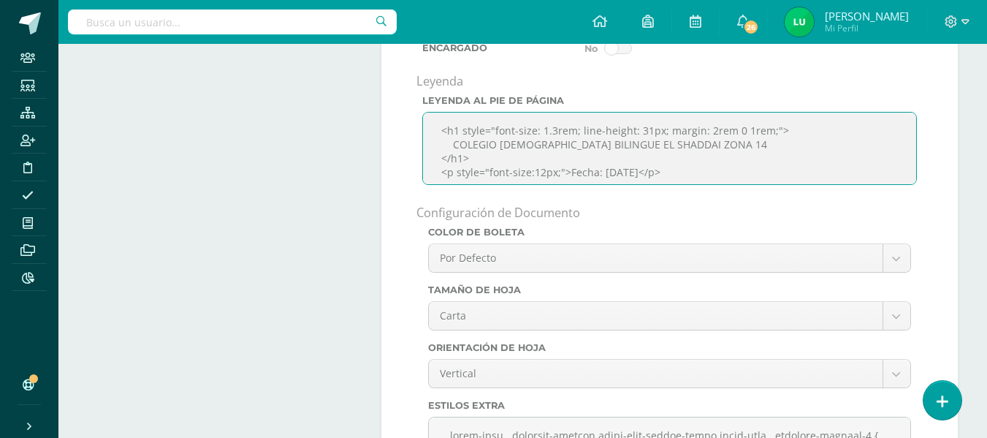
click at [620, 183] on textarea "<h1 style="font-size: 1.3rem; line-height: 31px; margin: 2rem 0 1rem;"> COLEGIO…" at bounding box center [669, 148] width 495 height 73
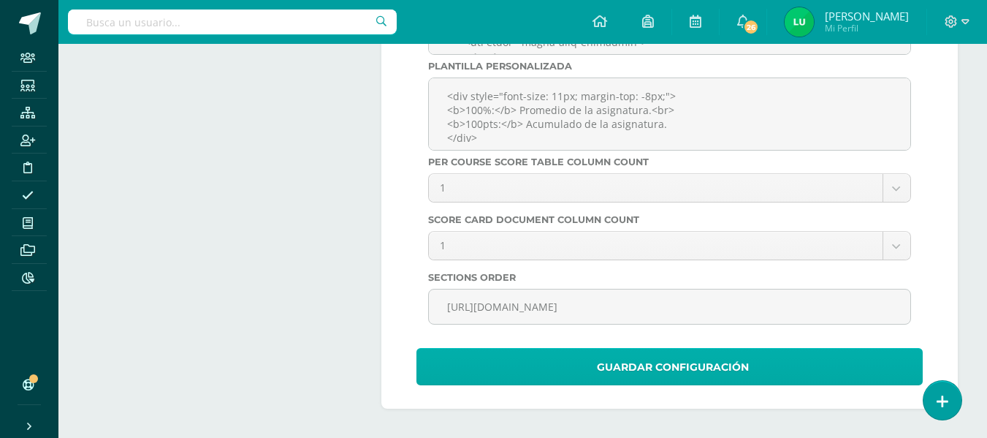
type textarea "<h1 style="font-size: 1.3rem; line-height: 31px; margin: 2rem 0 1rem;"> COLEGIO…"
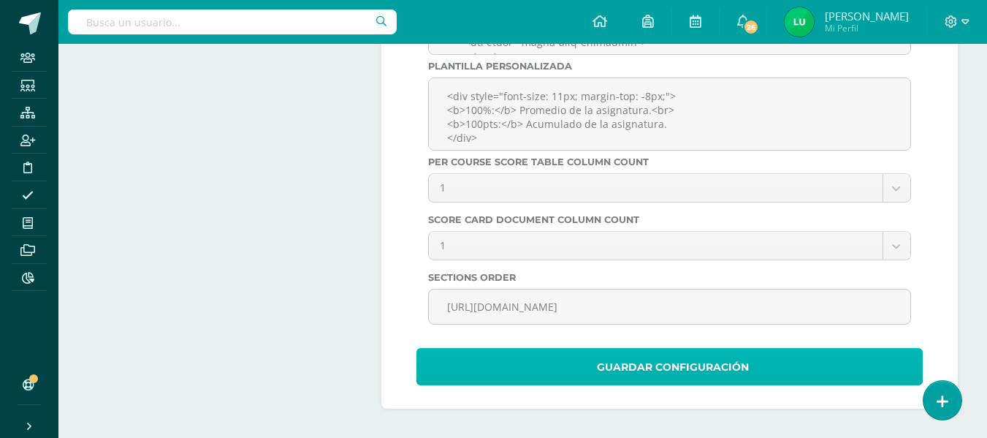
click at [618, 362] on span "Guardar Configuración" at bounding box center [673, 367] width 152 height 36
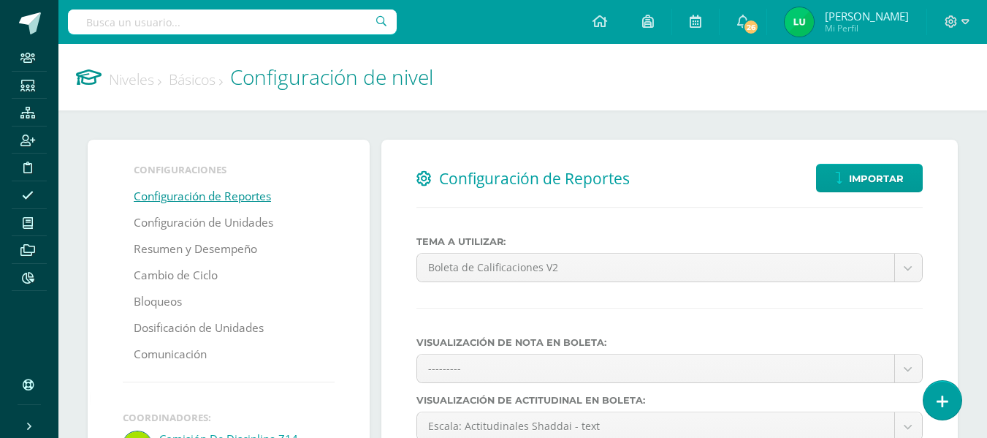
click at [131, 79] on link "Niveles" at bounding box center [135, 79] width 53 height 20
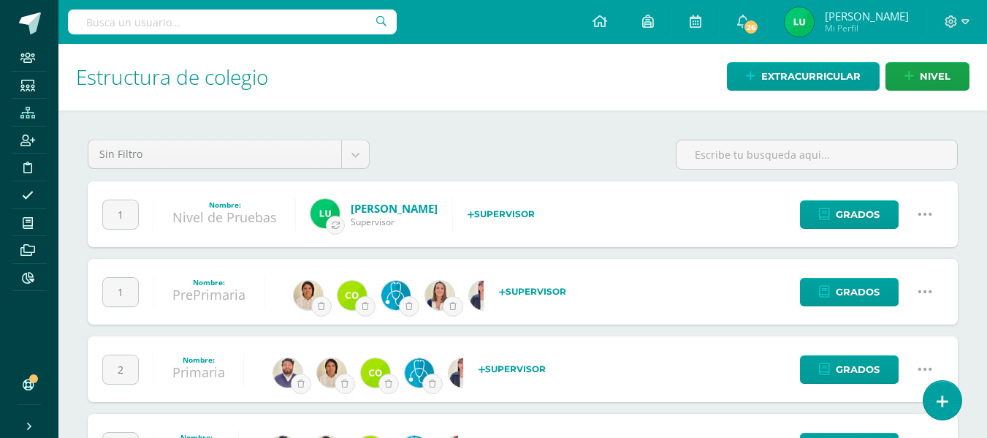
scroll to position [148, 0]
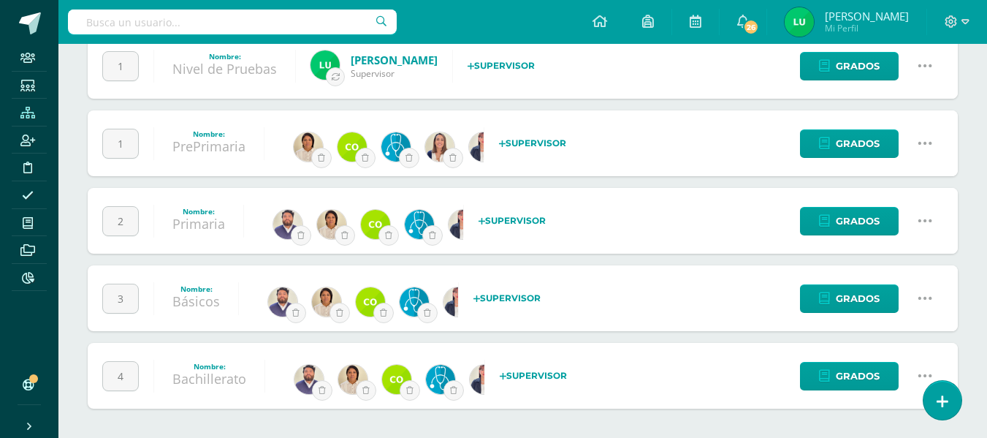
click at [921, 372] on icon at bounding box center [925, 376] width 16 height 16
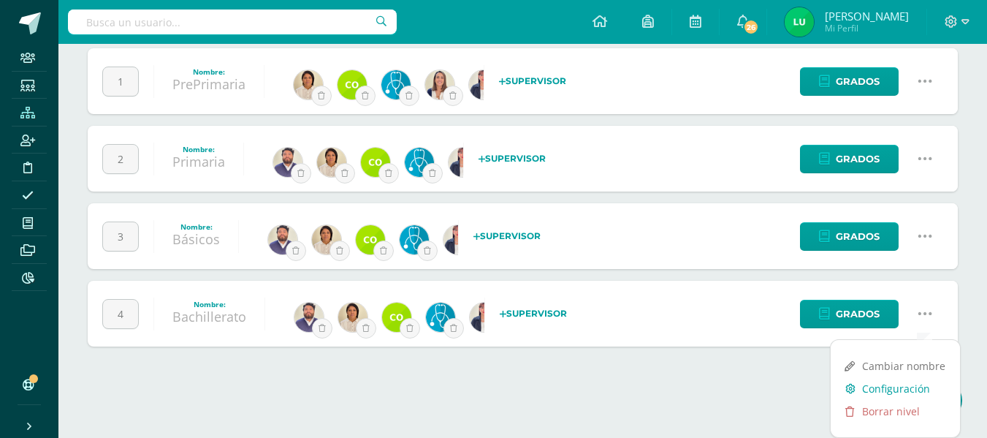
click at [885, 391] on link "Configuración" at bounding box center [895, 388] width 129 height 23
